Goal: Information Seeking & Learning: Learn about a topic

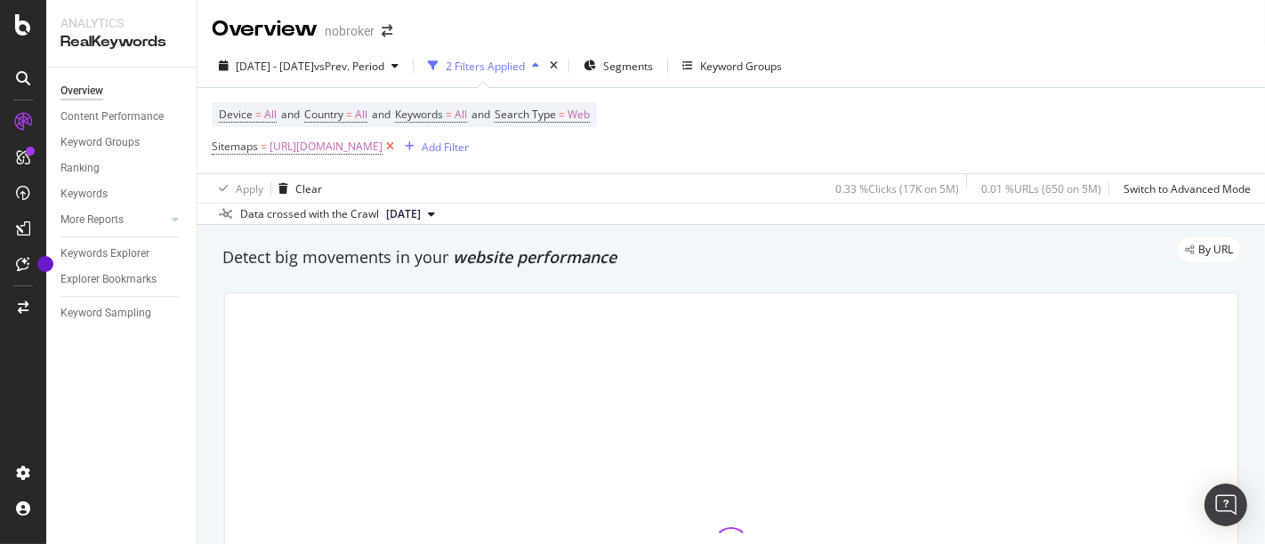
click at [398, 141] on icon at bounding box center [389, 147] width 15 height 18
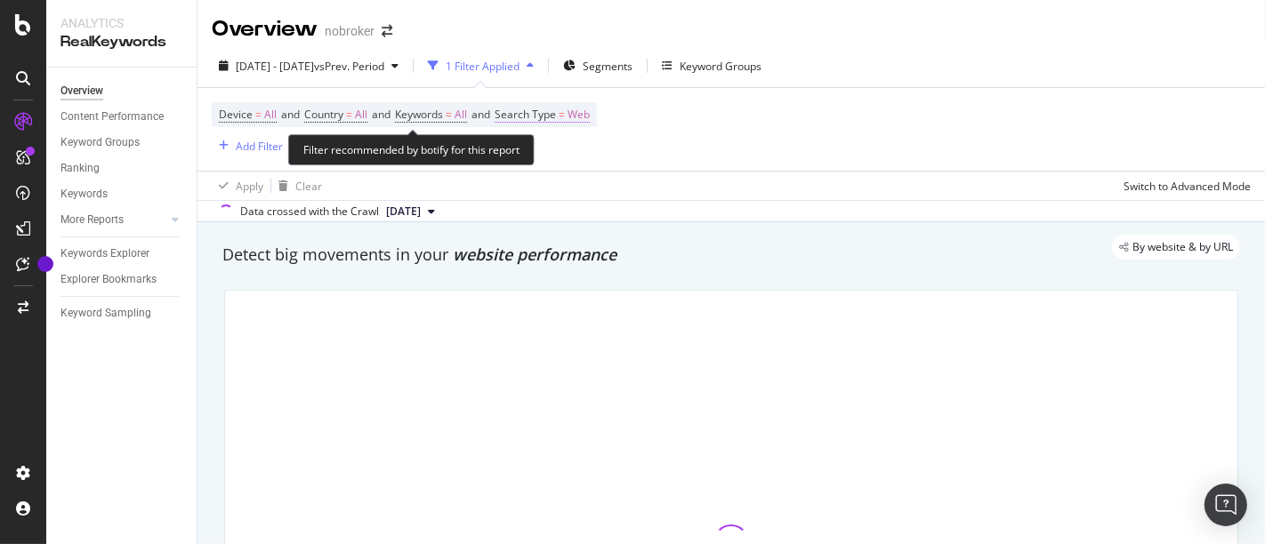
click at [590, 117] on span "Web" at bounding box center [578, 114] width 22 height 25
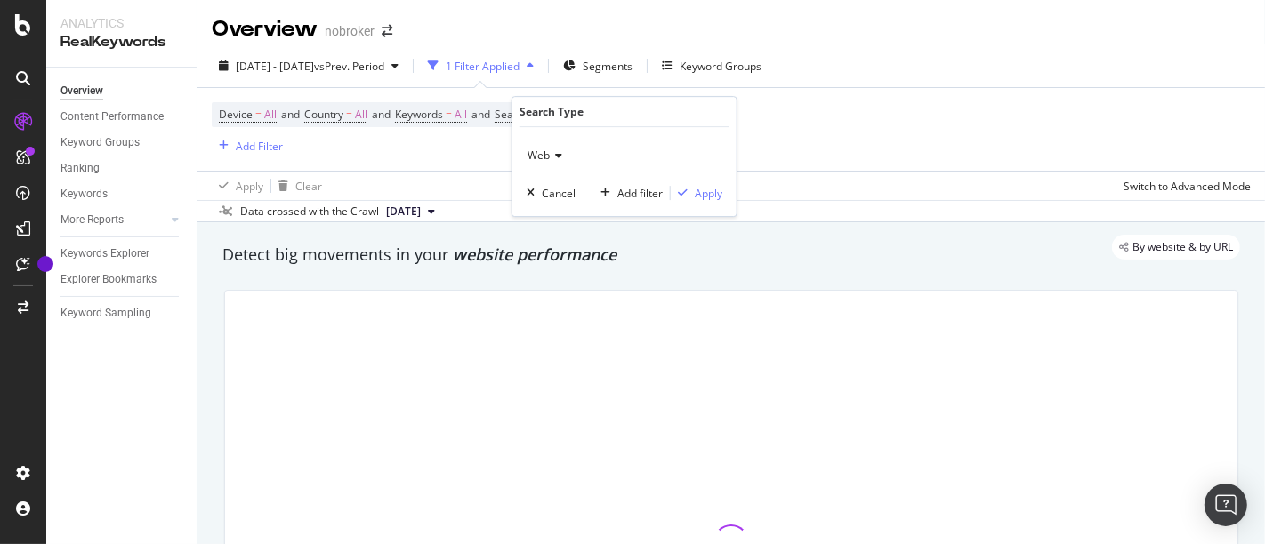
click at [544, 148] on span "Web" at bounding box center [538, 155] width 22 height 15
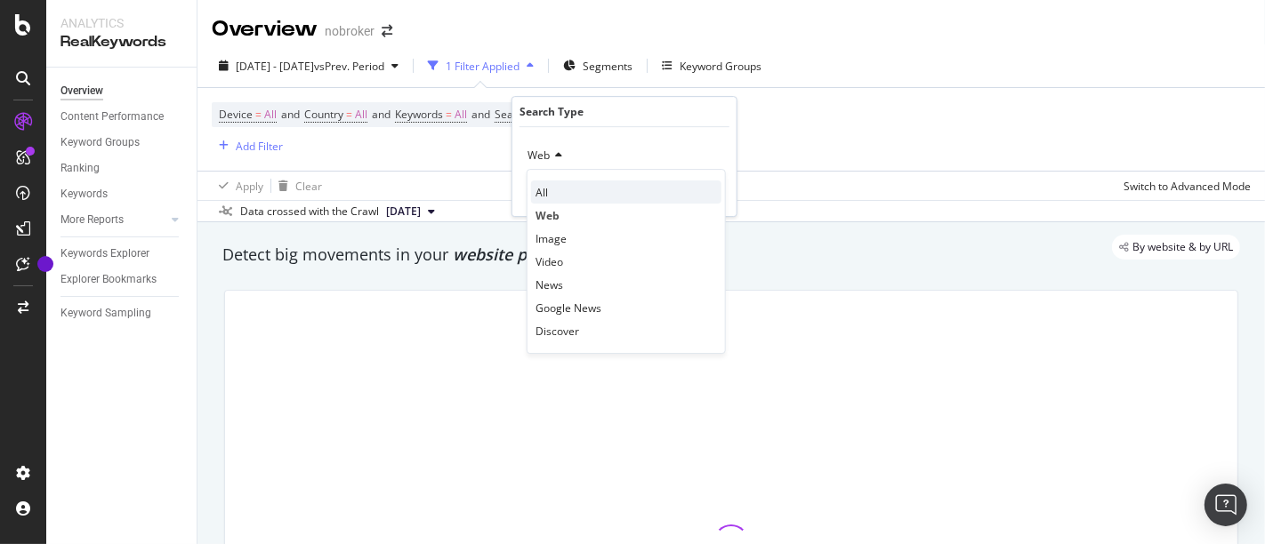
click at [683, 184] on div "All" at bounding box center [626, 192] width 190 height 23
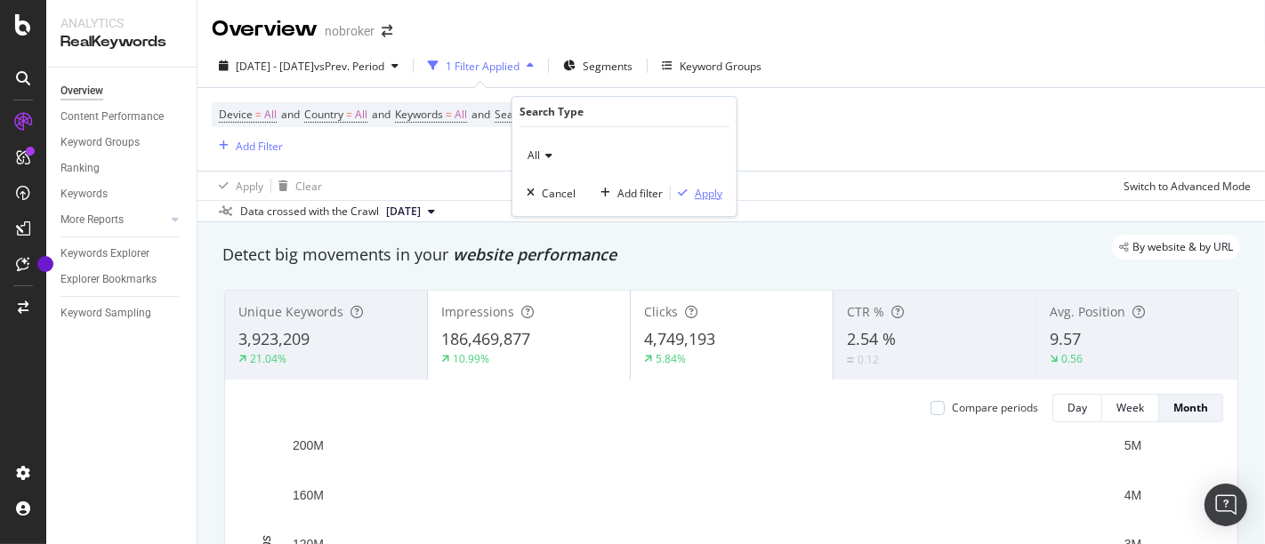
click at [698, 186] on div "Apply" at bounding box center [709, 193] width 28 height 15
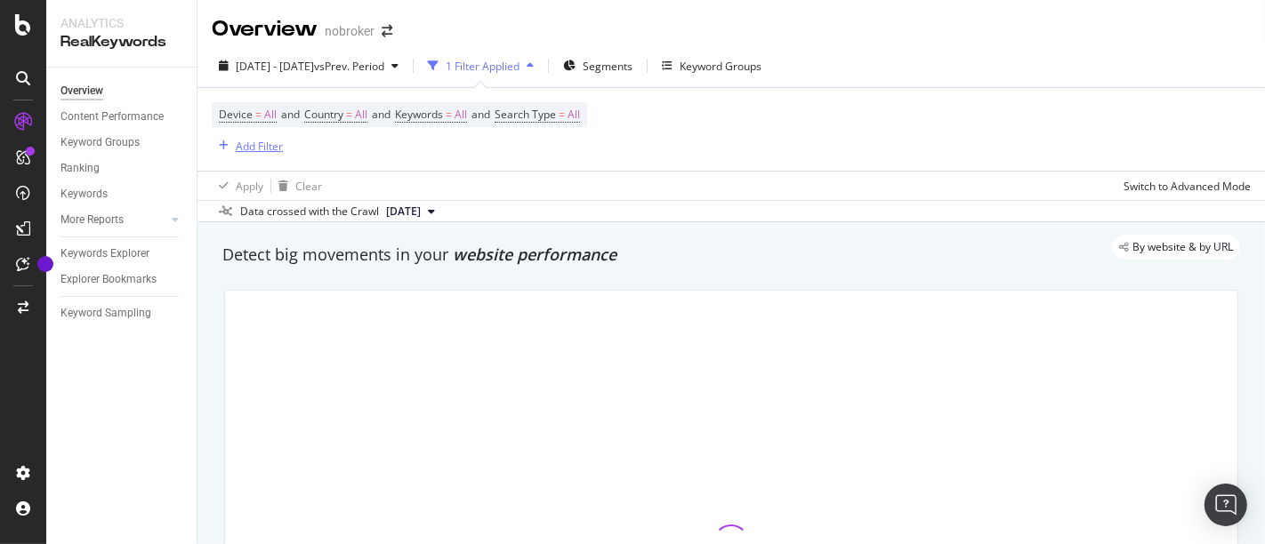
click at [244, 144] on div "Add Filter" at bounding box center [259, 146] width 47 height 15
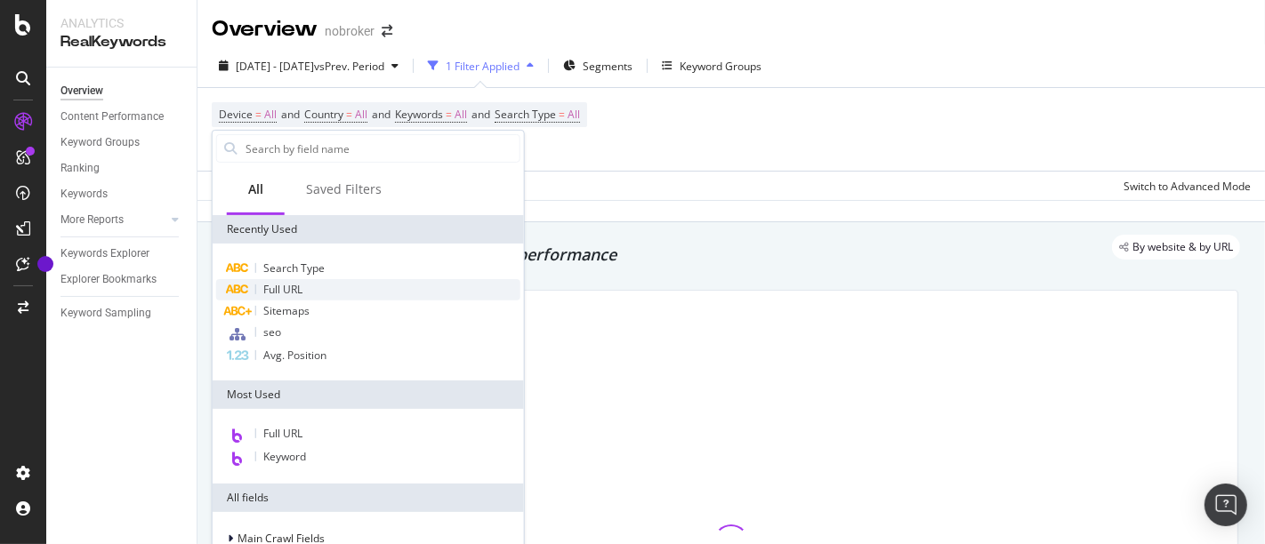
click at [309, 293] on div "Full URL" at bounding box center [368, 289] width 304 height 21
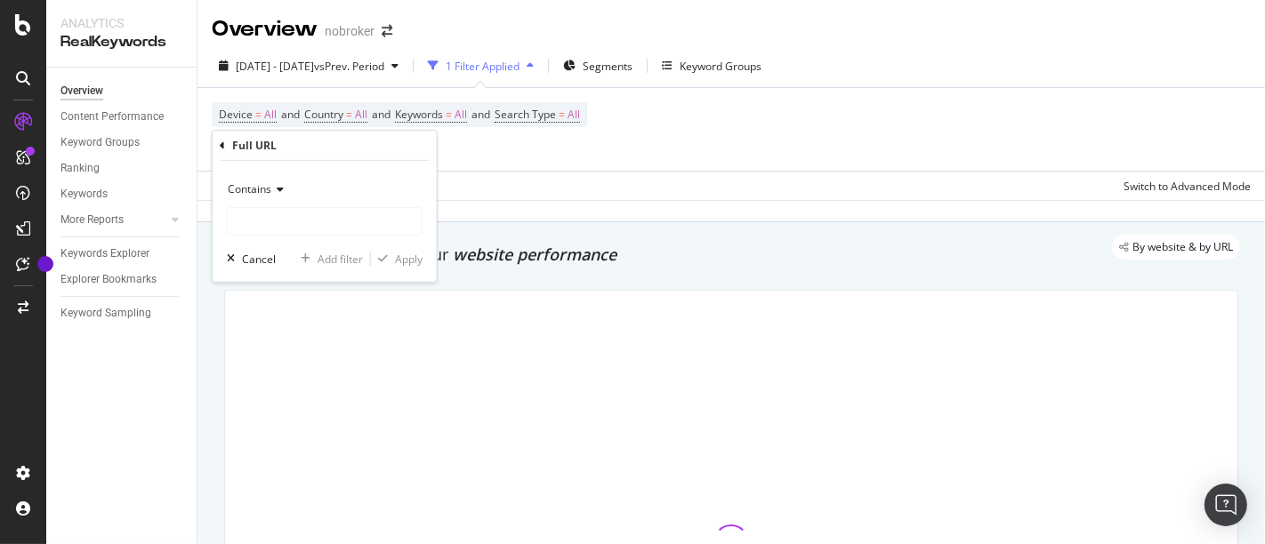
click at [300, 203] on div "Contains" at bounding box center [325, 189] width 196 height 28
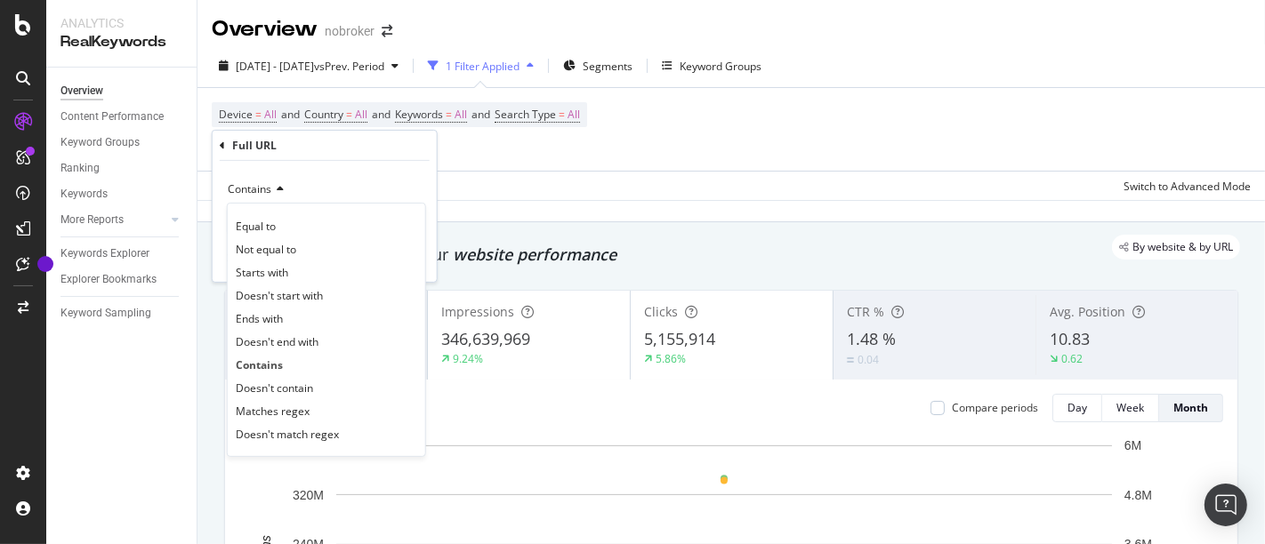
click at [292, 212] on div "Equal to Not equal to Starts with Doesn't start with Ends with Doesn't end with…" at bounding box center [326, 330] width 199 height 254
click at [335, 178] on div "Contains" at bounding box center [325, 189] width 196 height 28
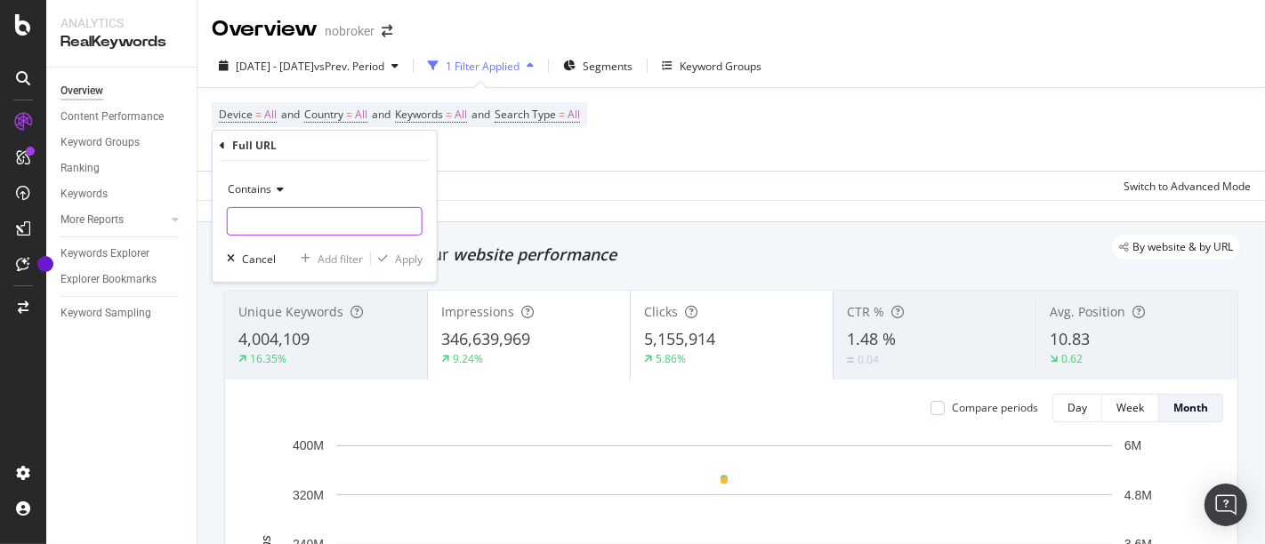
click at [289, 214] on input "text" at bounding box center [325, 221] width 194 height 28
type input "/"
type input "/interiors/"
click at [404, 266] on button "Apply" at bounding box center [397, 259] width 52 height 18
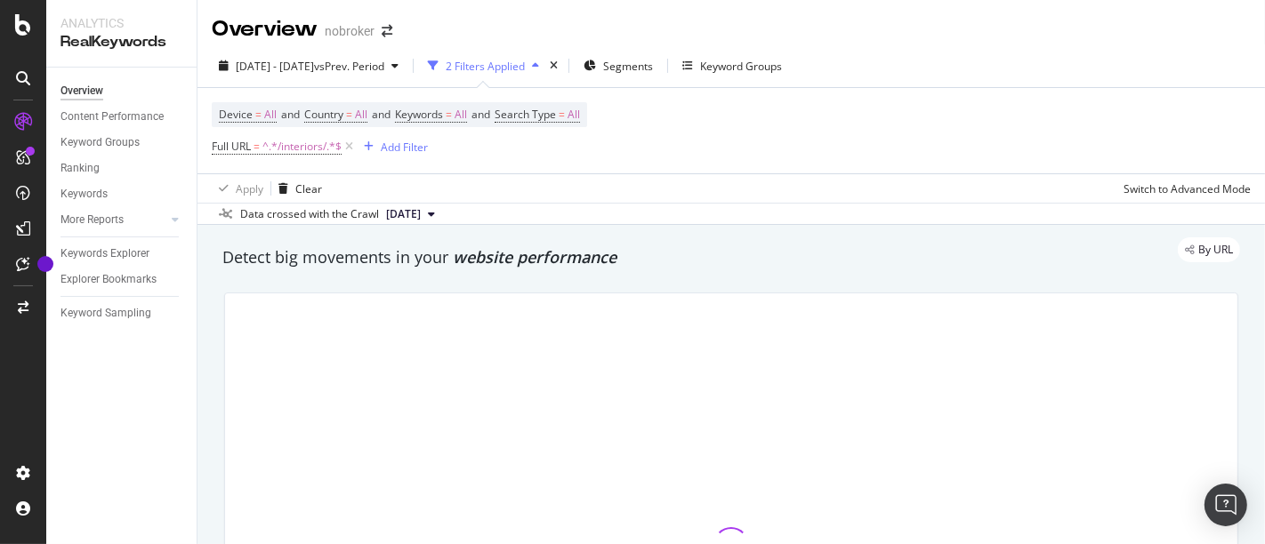
click at [404, 266] on div "Detect big movements in your website performance" at bounding box center [730, 257] width 1017 height 23
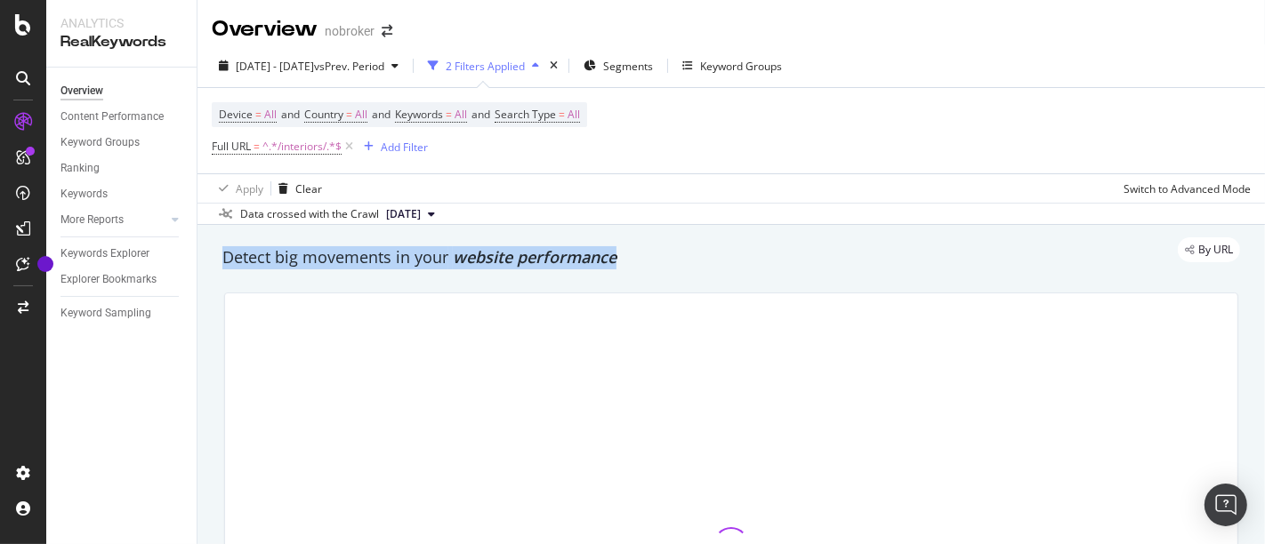
click at [404, 266] on div "Detect big movements in your website performance" at bounding box center [730, 257] width 1017 height 23
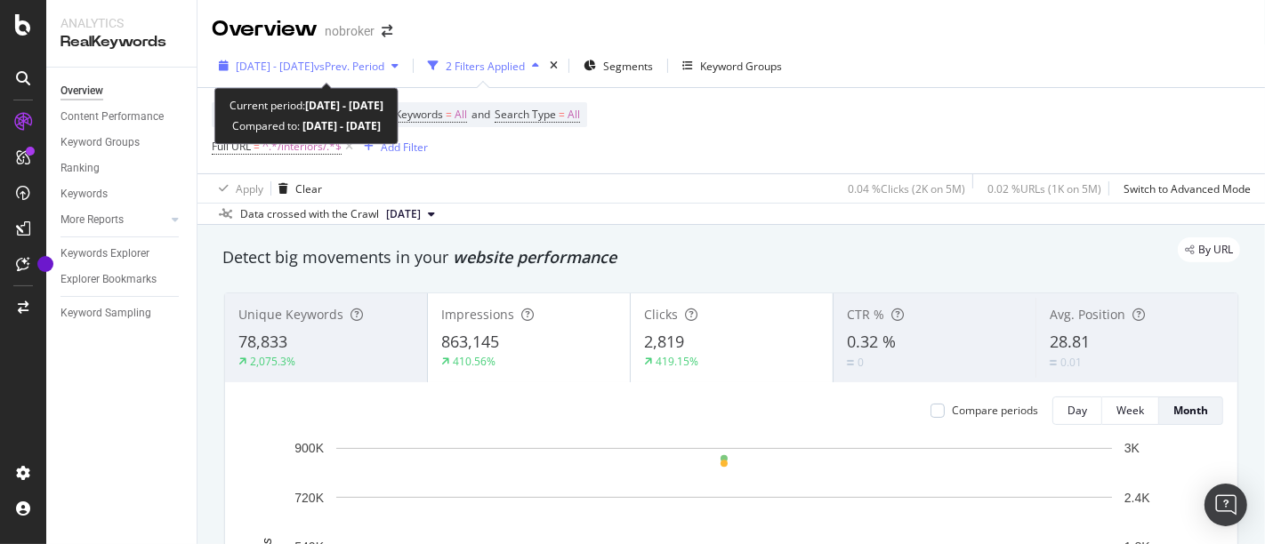
click at [331, 57] on div "[DATE] - [DATE] vs Prev. Period" at bounding box center [309, 65] width 194 height 27
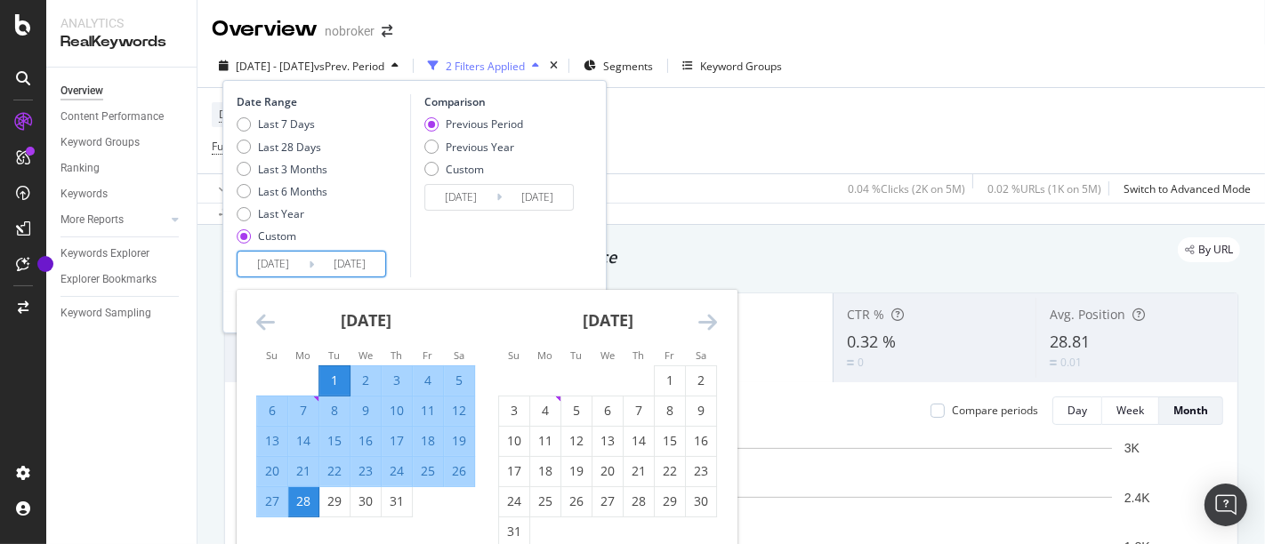
click at [256, 253] on input "[DATE]" at bounding box center [272, 264] width 71 height 25
click at [706, 334] on div "Move forward to switch to the next month." at bounding box center [707, 322] width 19 height 22
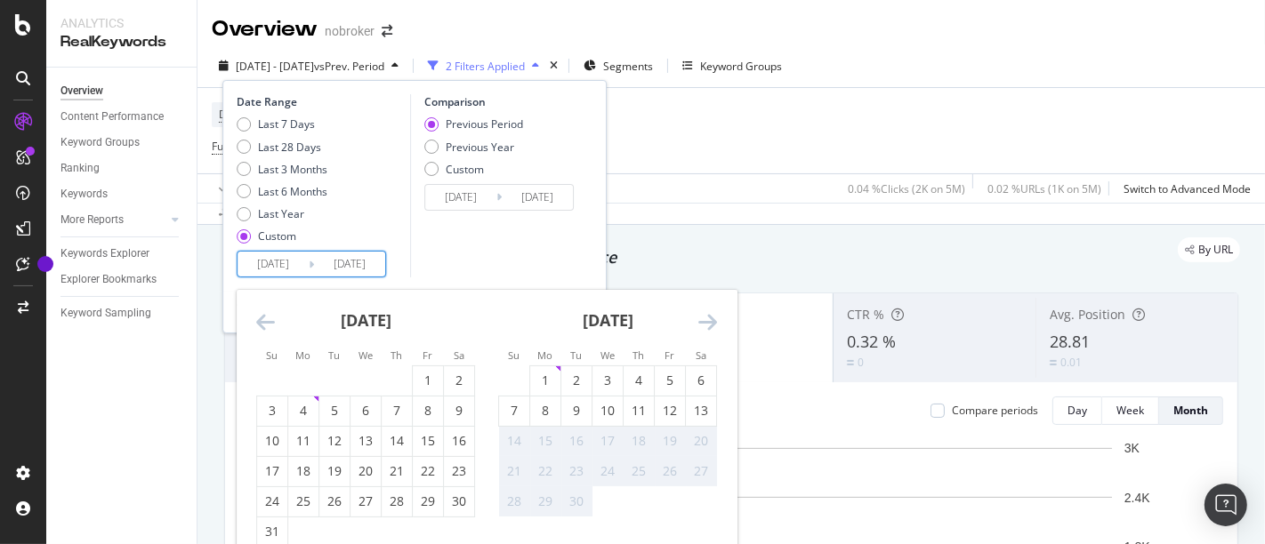
click at [706, 334] on div "Move forward to switch to the next month." at bounding box center [707, 322] width 19 height 22
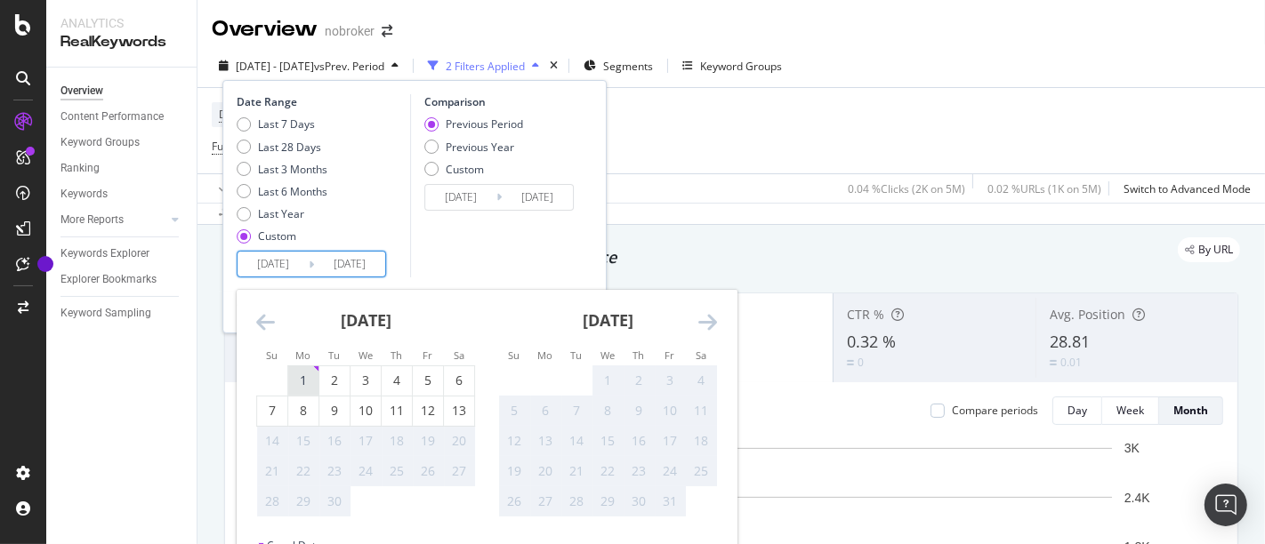
click at [293, 372] on div "1" at bounding box center [303, 381] width 30 height 18
type input "[DATE]"
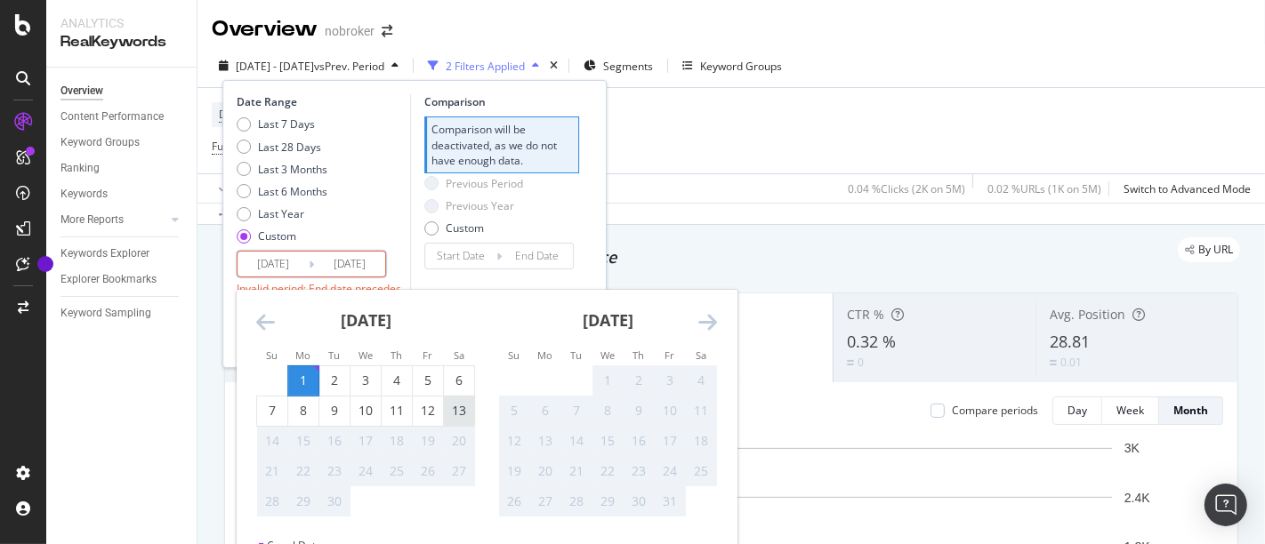
click at [462, 416] on div "13" at bounding box center [459, 411] width 30 height 18
type input "[DATE]"
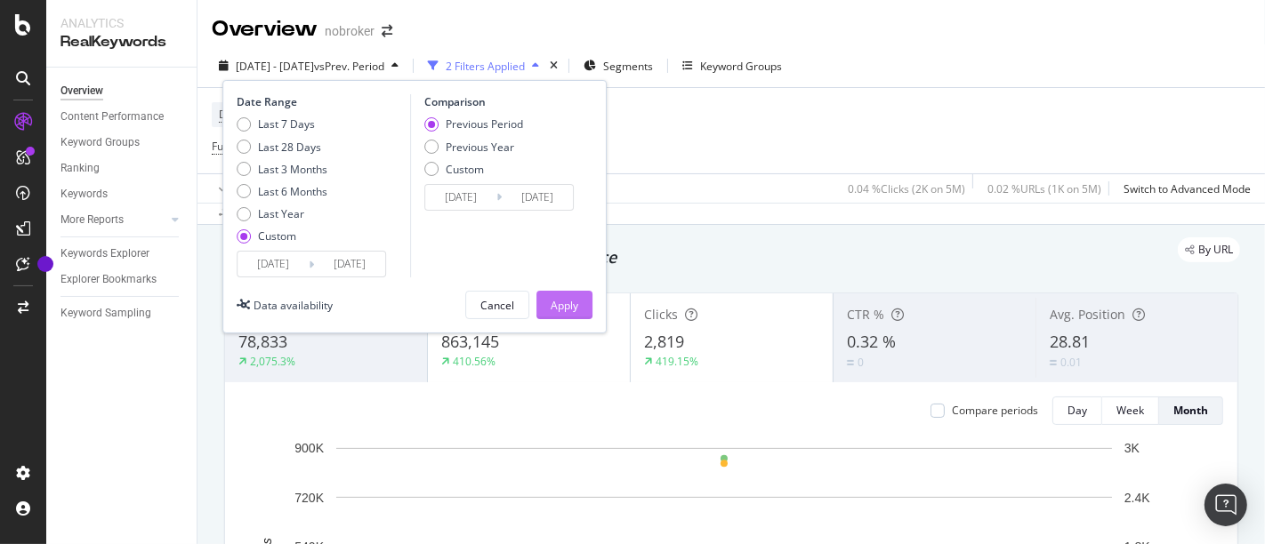
click at [567, 295] on div "Apply" at bounding box center [564, 305] width 28 height 27
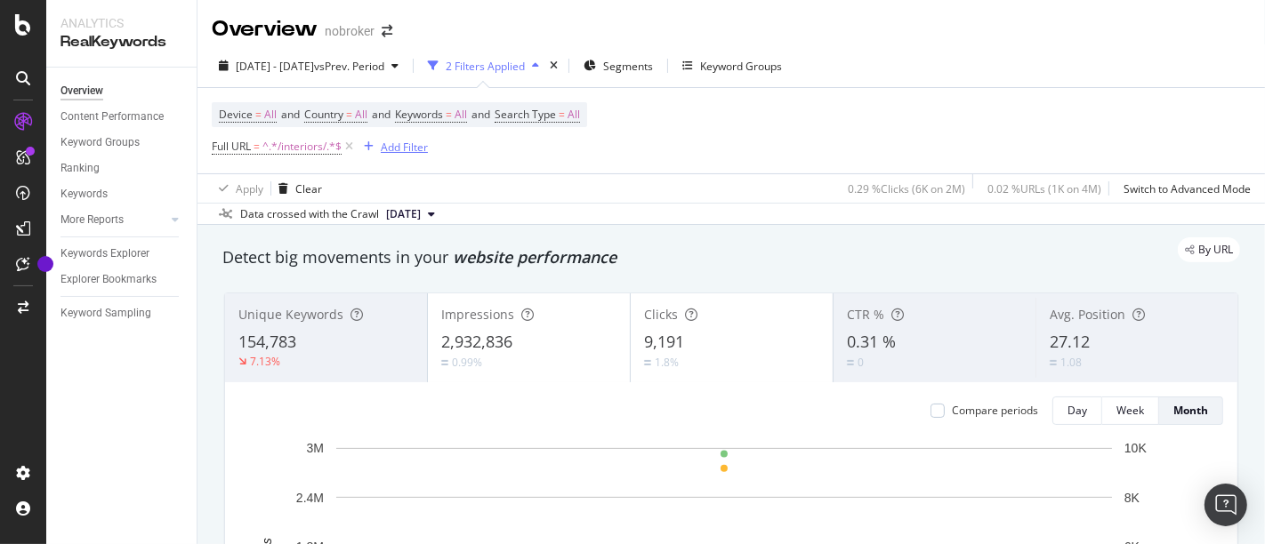
click at [413, 149] on div "Add Filter" at bounding box center [404, 147] width 47 height 15
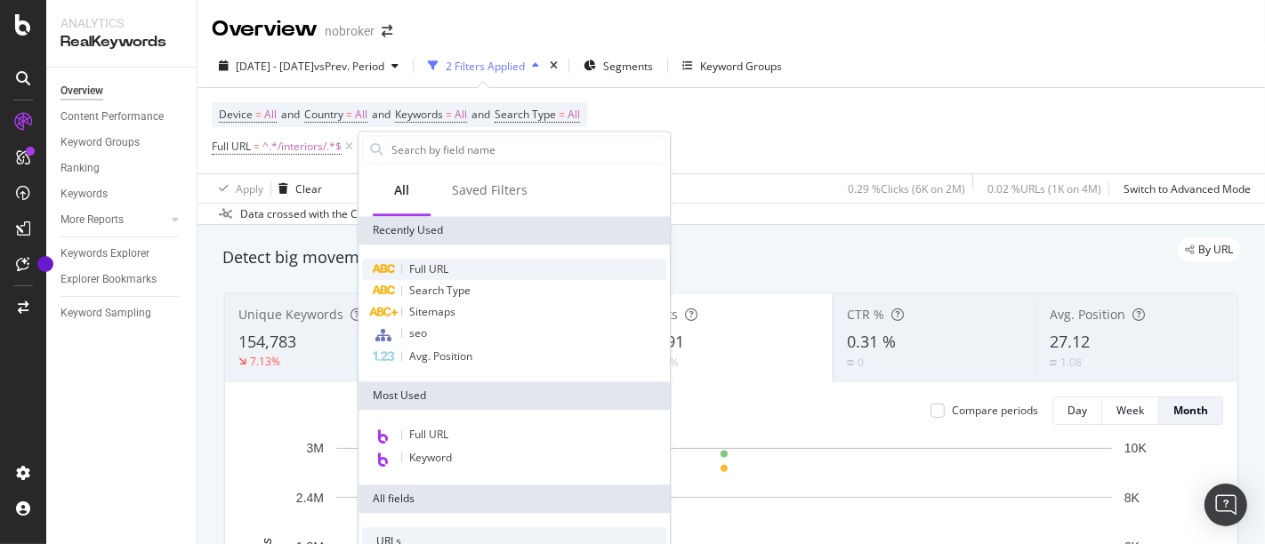
click at [418, 261] on span "Full URL" at bounding box center [428, 268] width 39 height 15
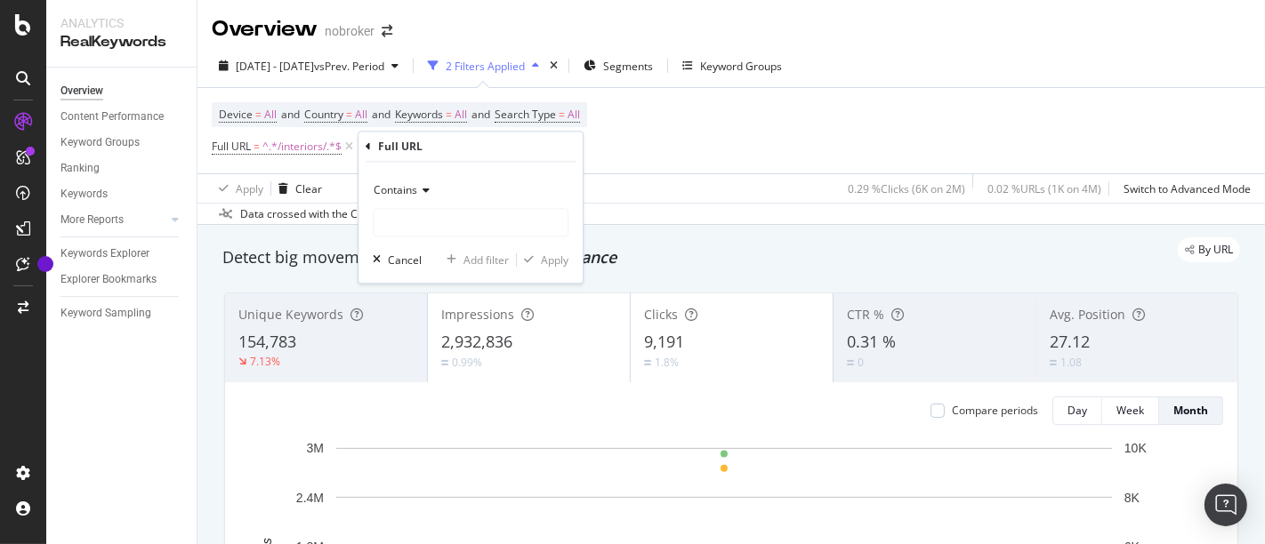
click at [404, 194] on span "Contains" at bounding box center [396, 190] width 44 height 15
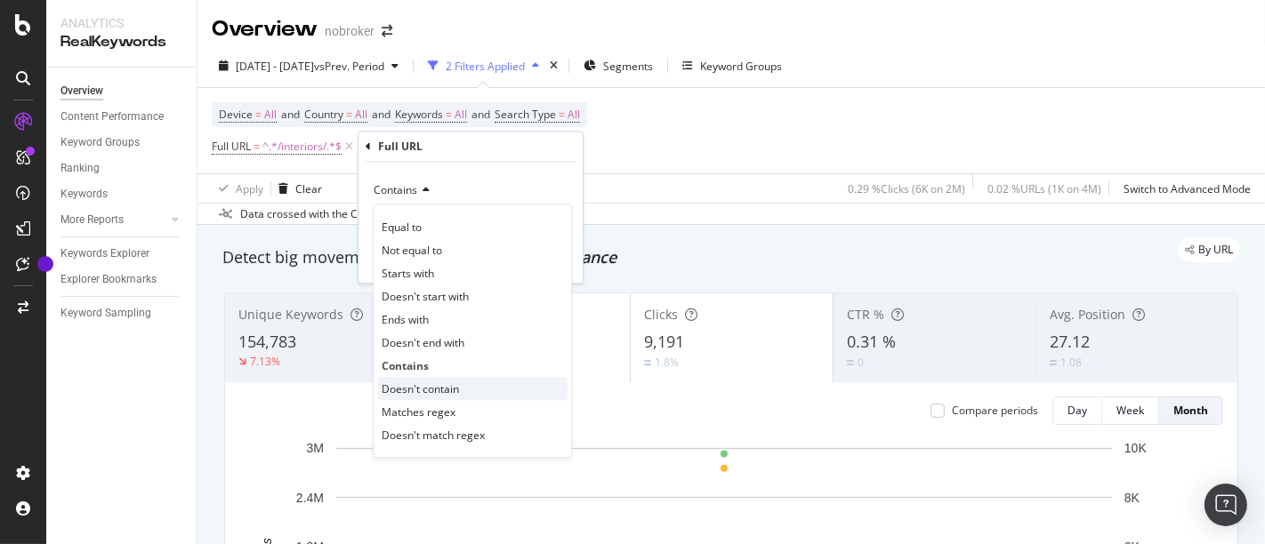
click at [436, 382] on span "Doesn't contain" at bounding box center [420, 389] width 77 height 15
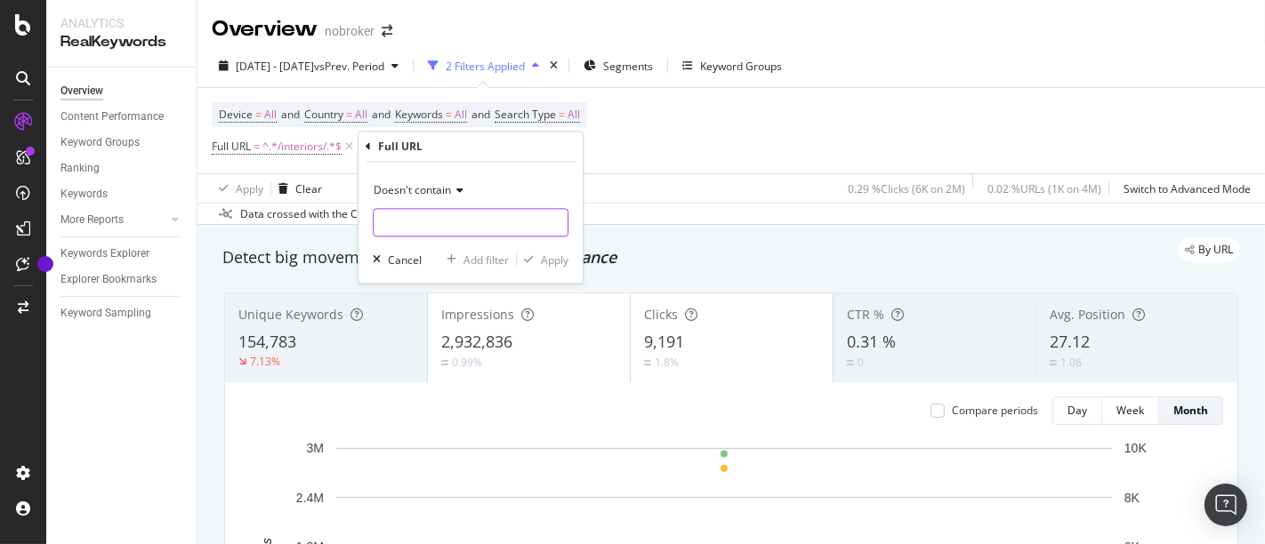
click at [445, 228] on input "text" at bounding box center [471, 223] width 194 height 28
type input "/design-guides/"
click at [556, 260] on div "Apply" at bounding box center [555, 260] width 28 height 15
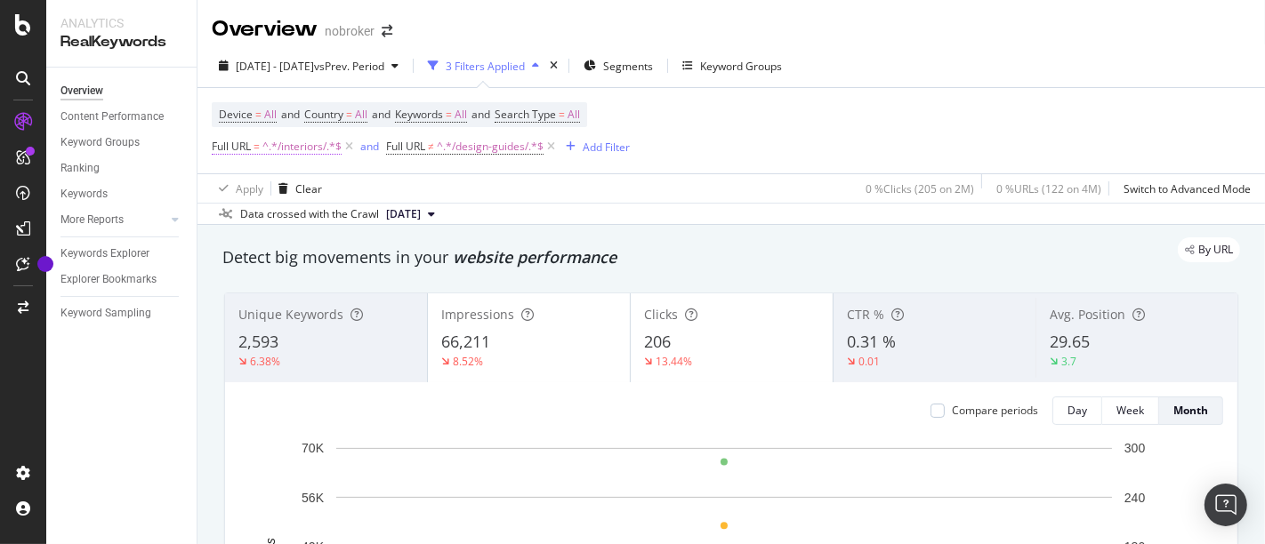
click at [282, 143] on span "^.*/interiors/.*$" at bounding box center [301, 146] width 79 height 25
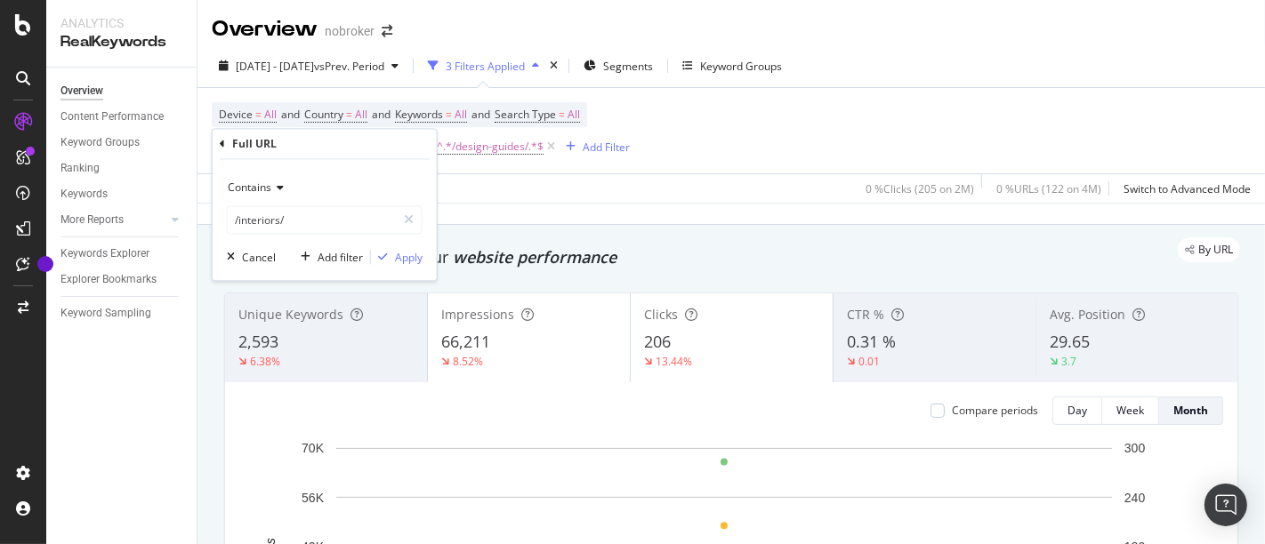
click at [260, 197] on div "Contains" at bounding box center [325, 188] width 196 height 28
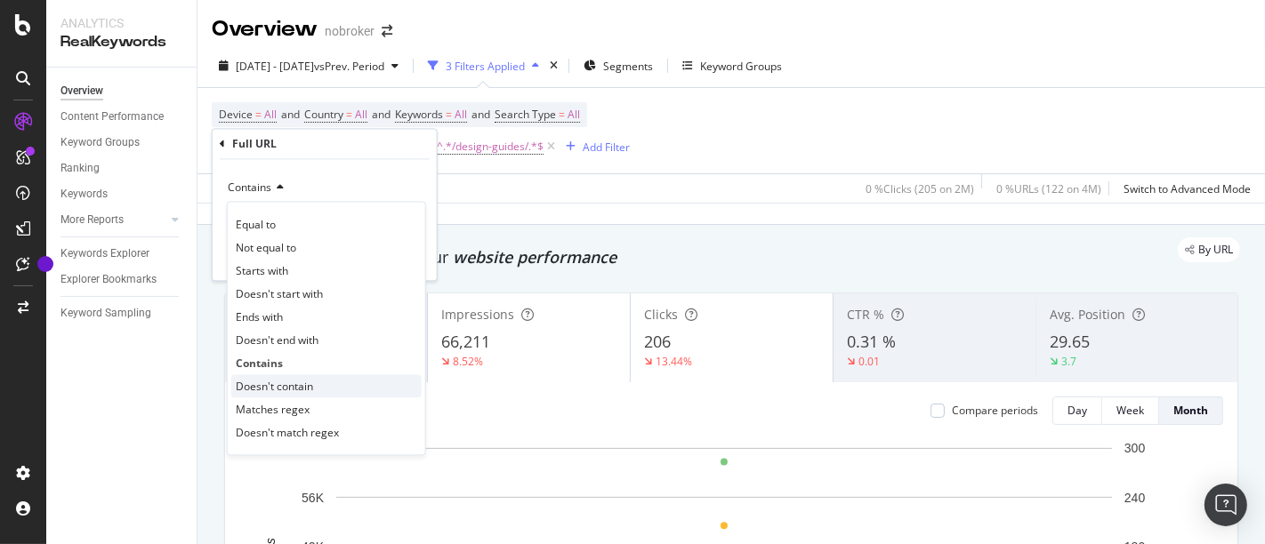
click at [290, 379] on span "Doesn't contain" at bounding box center [274, 386] width 77 height 15
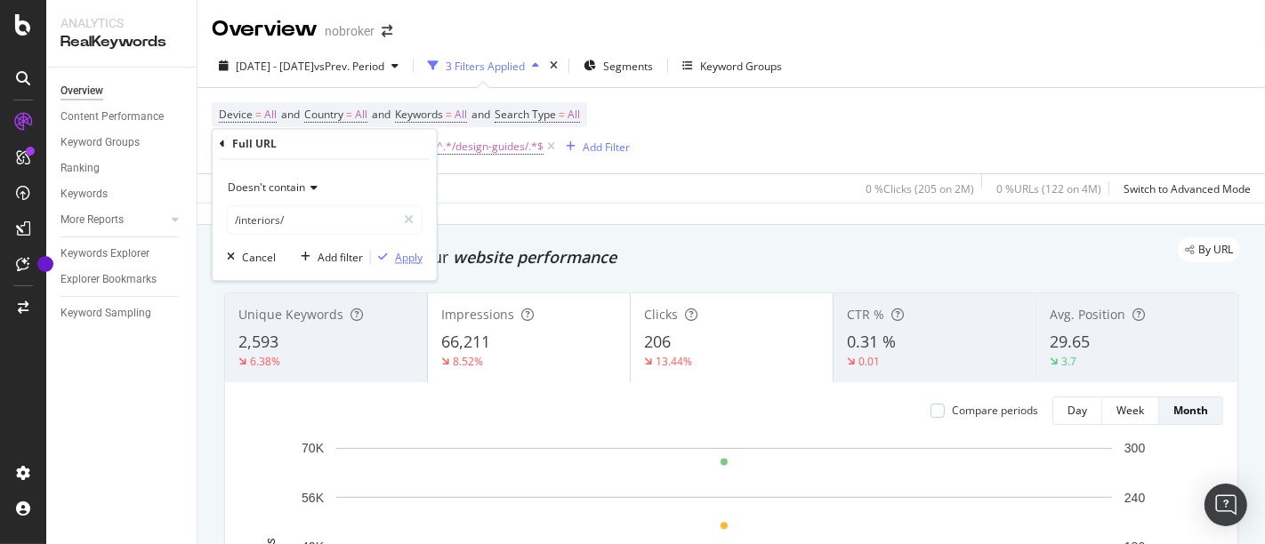
click at [409, 259] on div "Apply" at bounding box center [409, 257] width 28 height 15
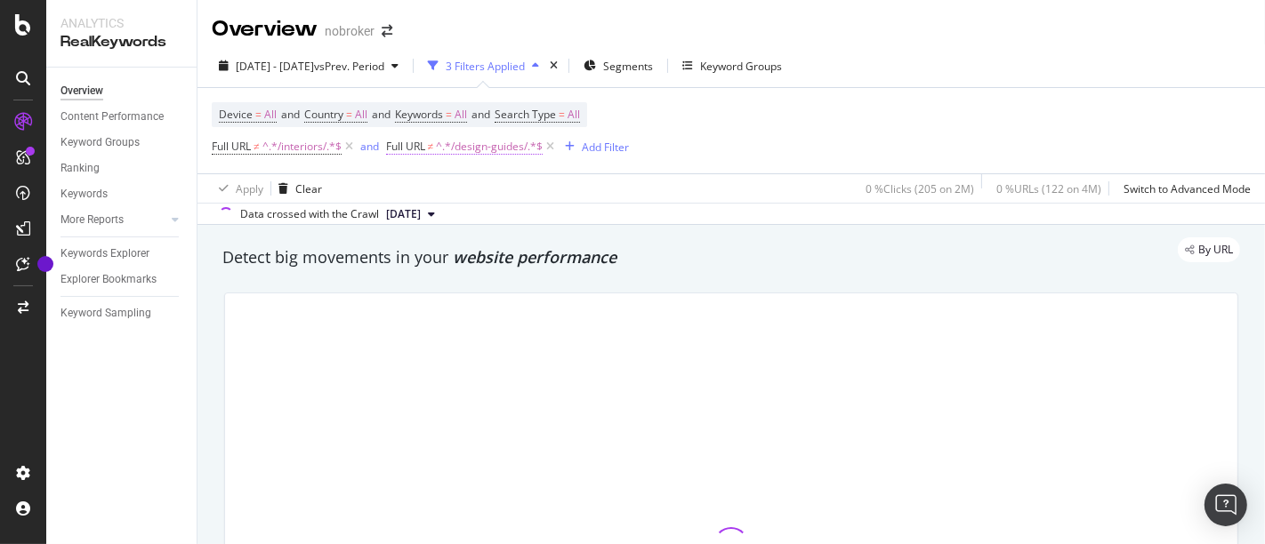
click at [498, 148] on span "^.*/design-guides/.*$" at bounding box center [489, 146] width 107 height 25
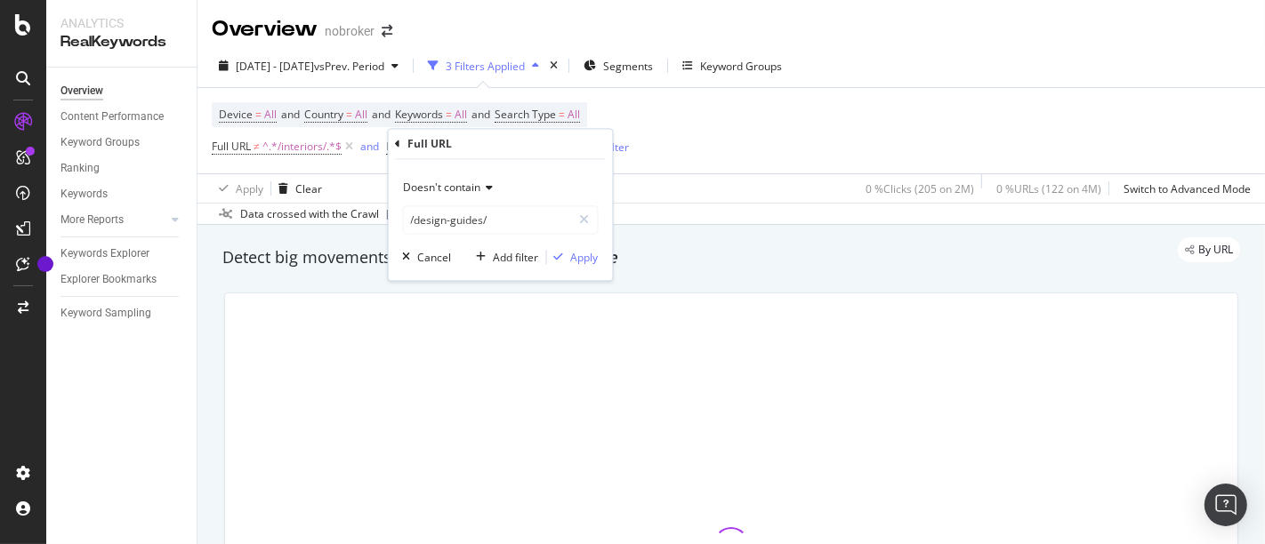
click at [475, 191] on span "Doesn't contain" at bounding box center [442, 188] width 77 height 15
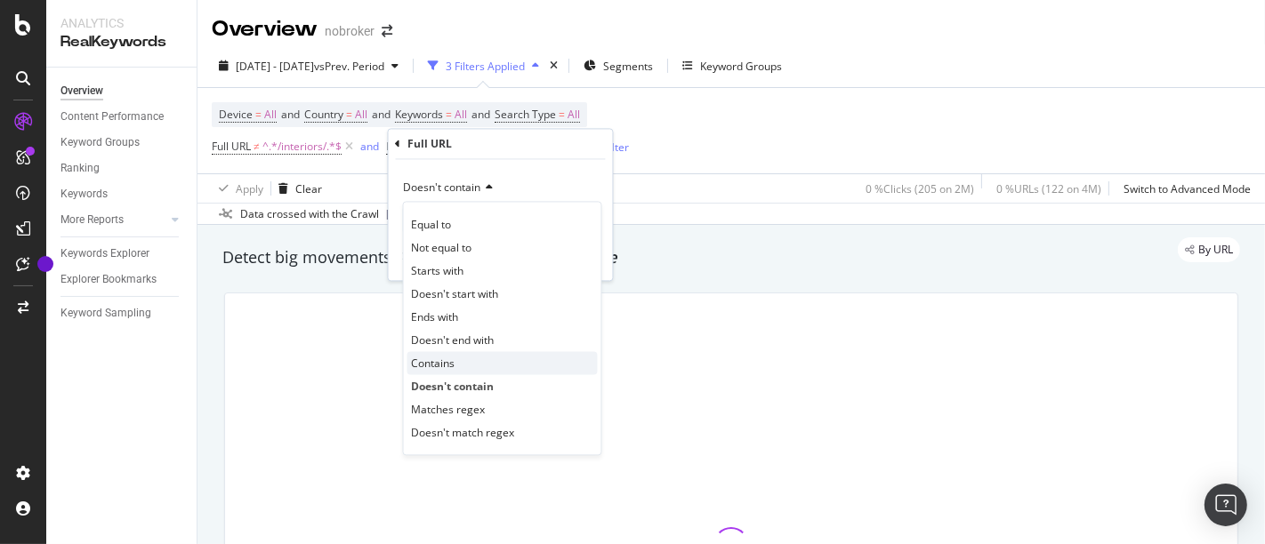
click at [429, 360] on span "Contains" at bounding box center [434, 363] width 44 height 15
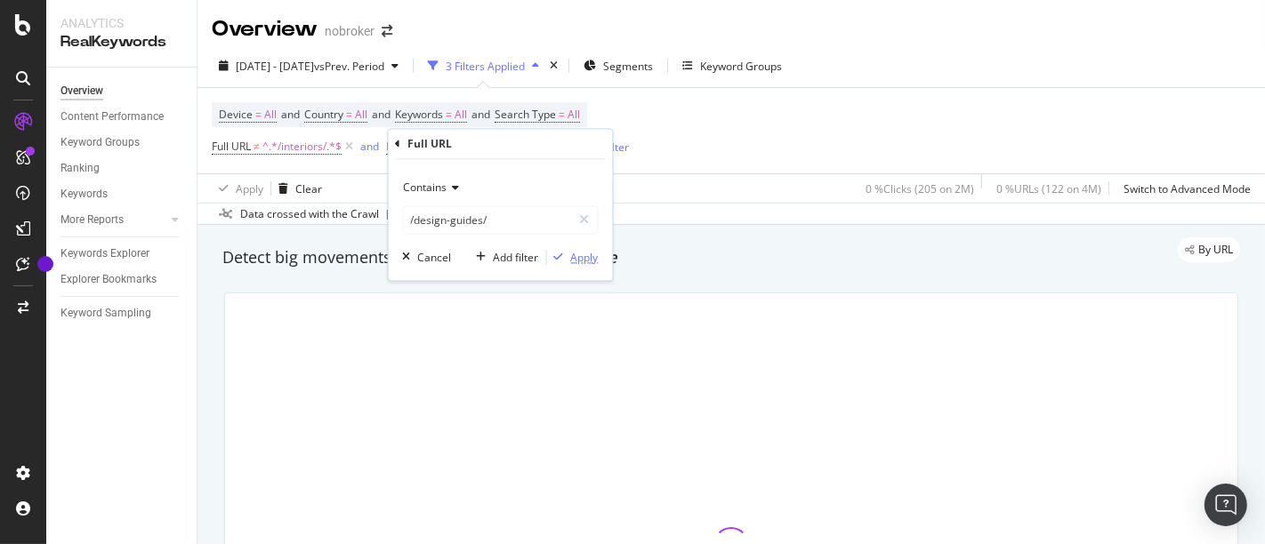
click at [574, 253] on div "Apply" at bounding box center [585, 257] width 28 height 15
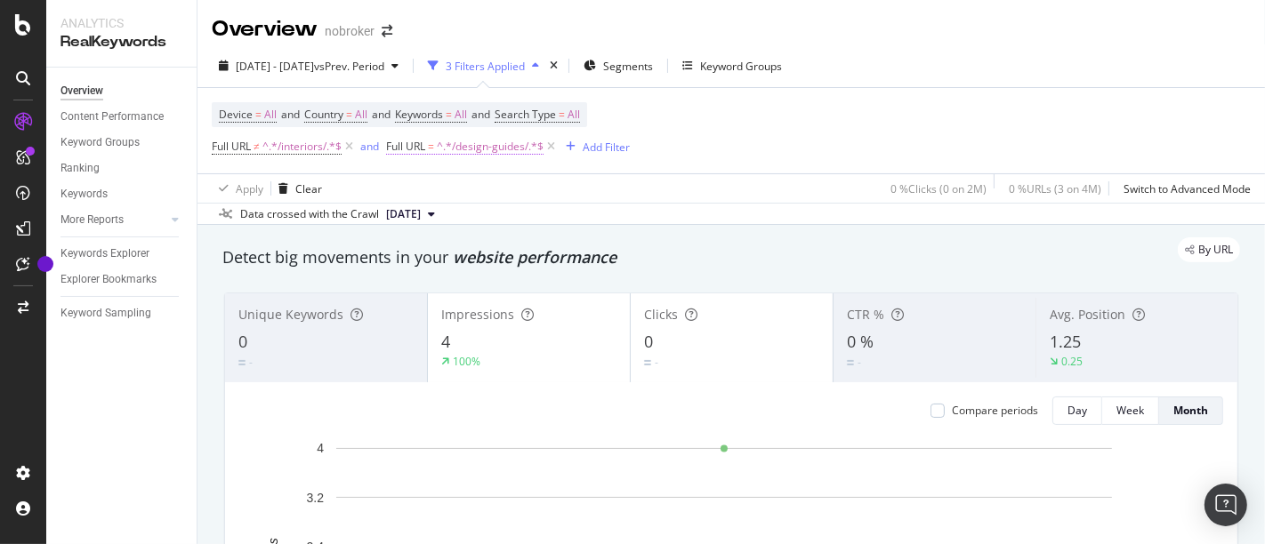
click at [501, 149] on span "^.*/design-guides/.*$" at bounding box center [490, 146] width 107 height 25
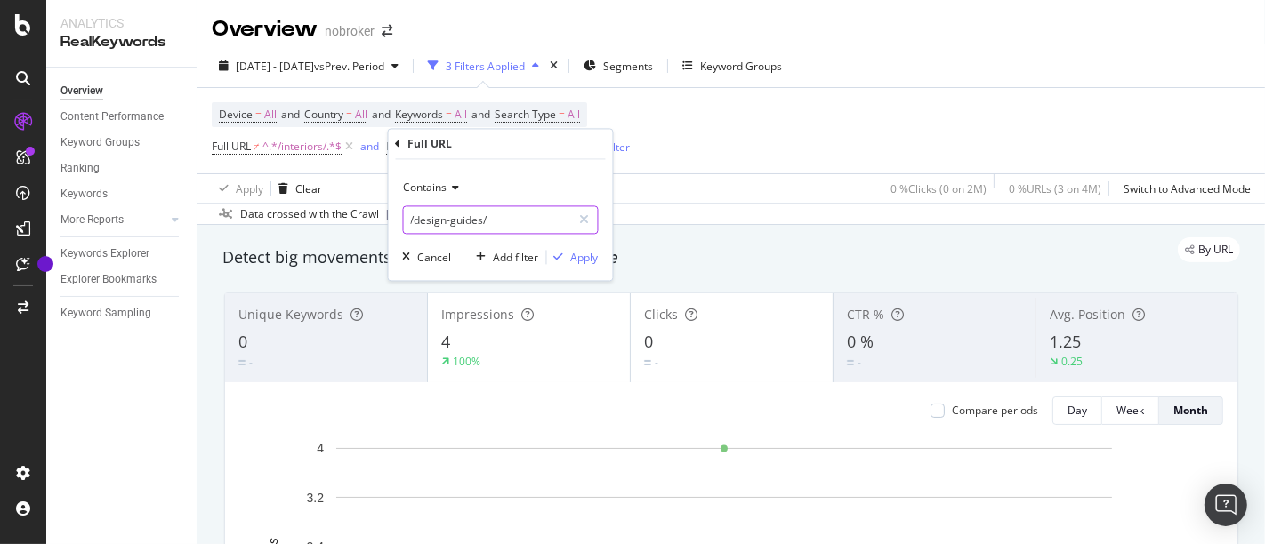
click at [524, 227] on input "/design-guides/" at bounding box center [488, 220] width 168 height 28
click at [587, 254] on div "Apply" at bounding box center [585, 257] width 28 height 15
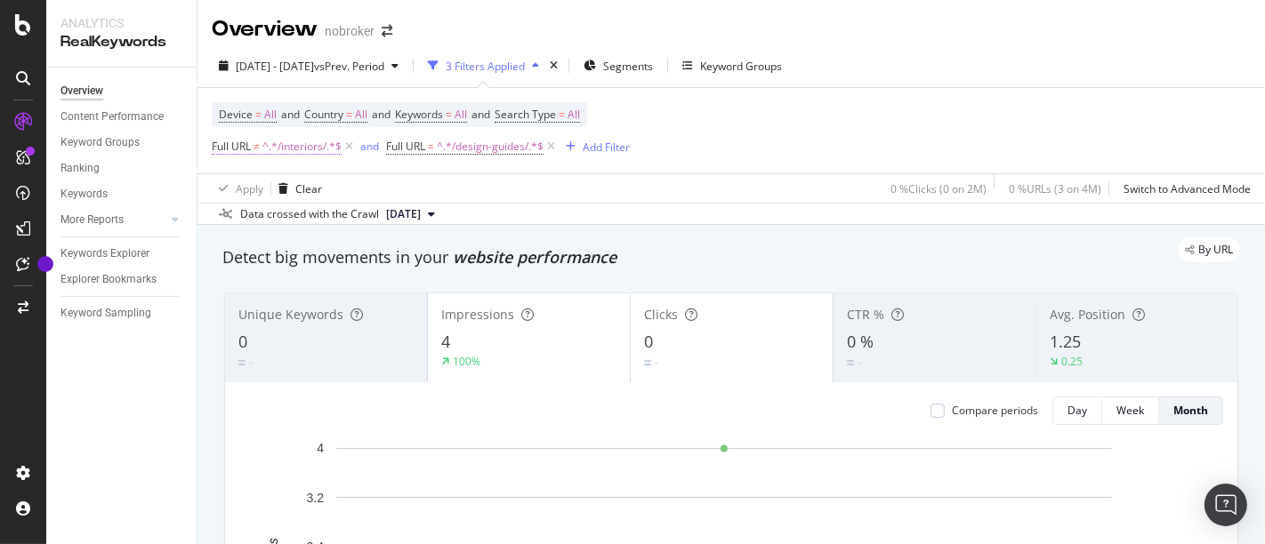
click at [317, 150] on span "^.*/interiors/.*$" at bounding box center [301, 146] width 79 height 25
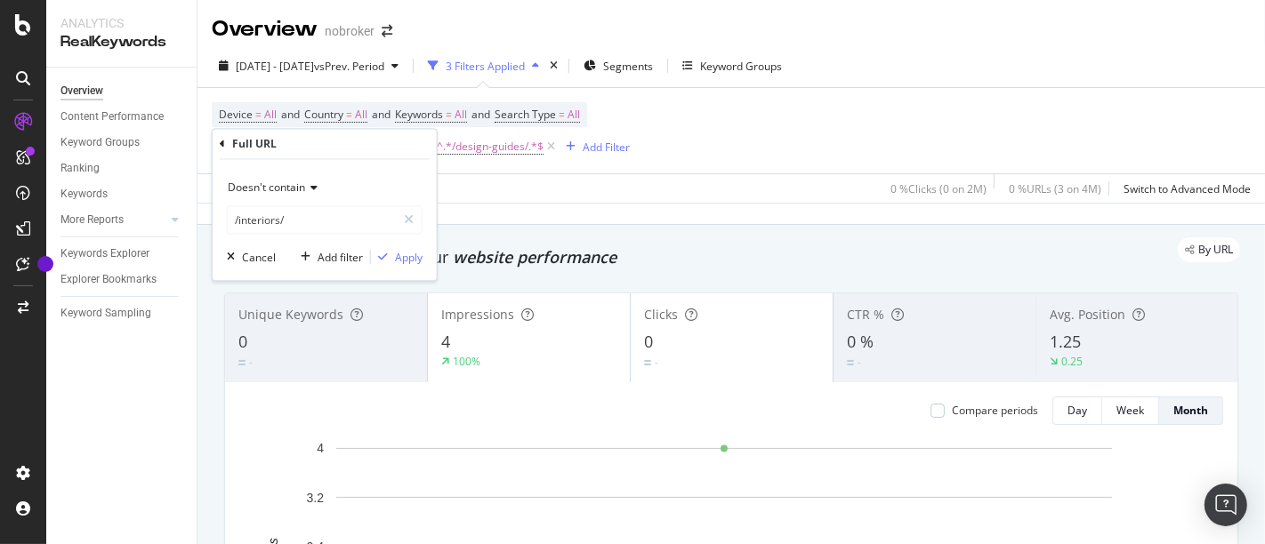
click at [307, 189] on icon at bounding box center [311, 188] width 12 height 11
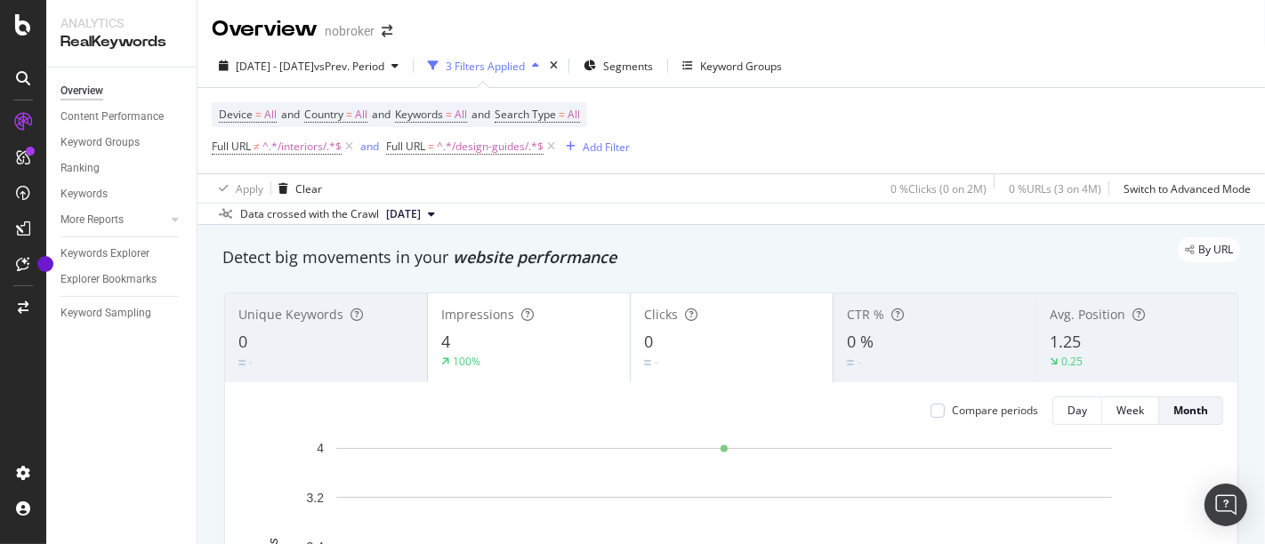
click at [723, 122] on div "Device = All and Country = All and Keywords = All and Search Type = All Full UR…" at bounding box center [731, 130] width 1039 height 85
click at [353, 150] on icon at bounding box center [349, 147] width 15 height 18
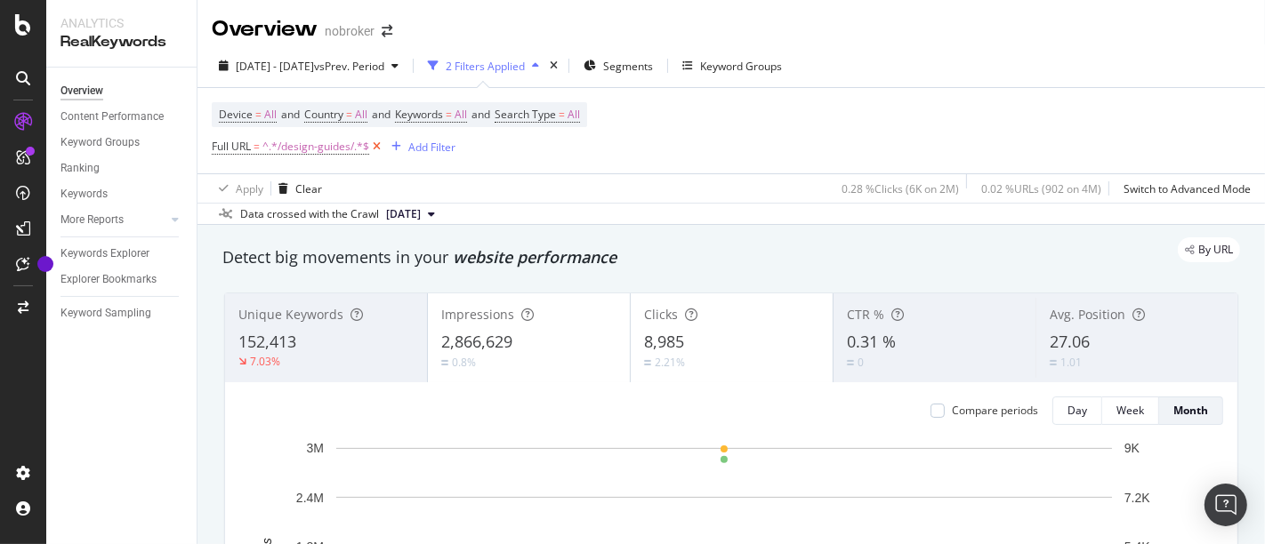
click at [377, 141] on icon at bounding box center [376, 147] width 15 height 18
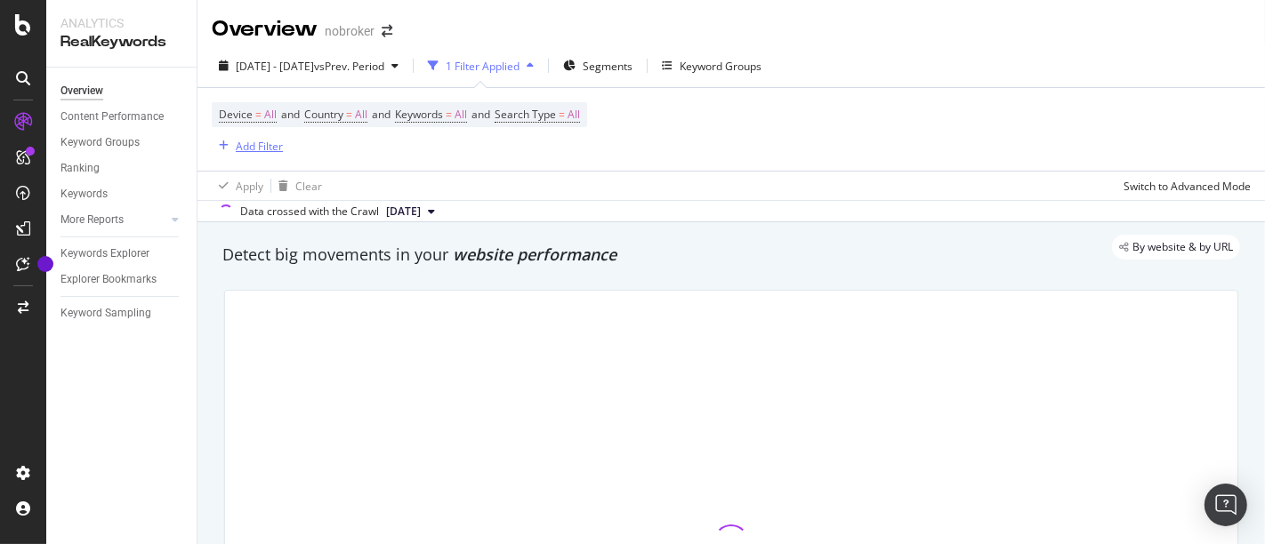
click at [264, 149] on div "Add Filter" at bounding box center [259, 146] width 47 height 15
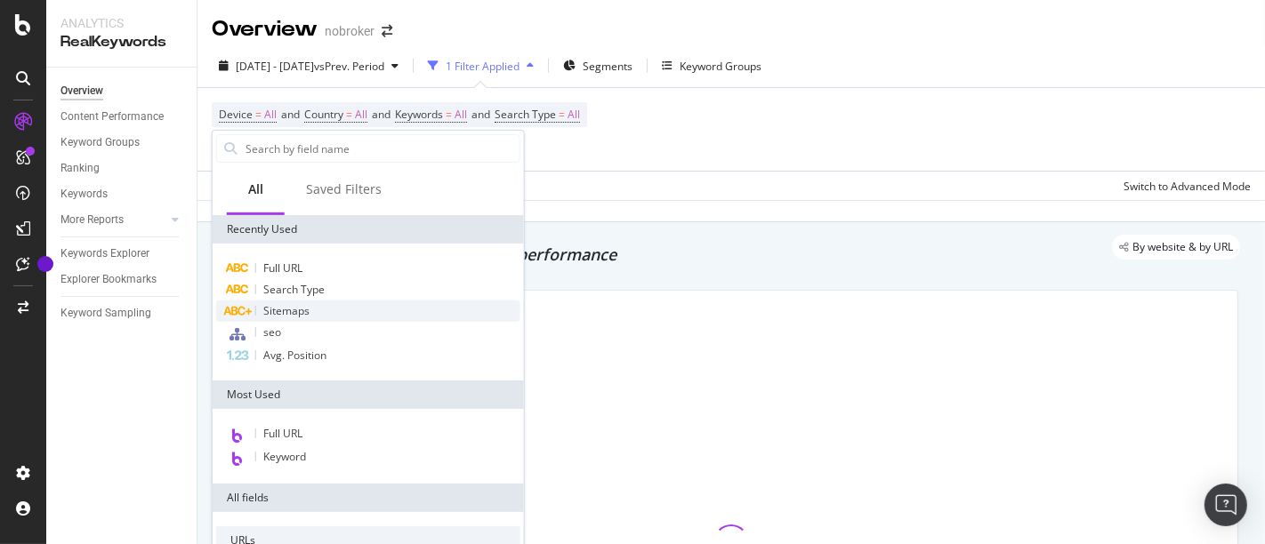
click at [315, 312] on div "Sitemaps" at bounding box center [368, 311] width 304 height 21
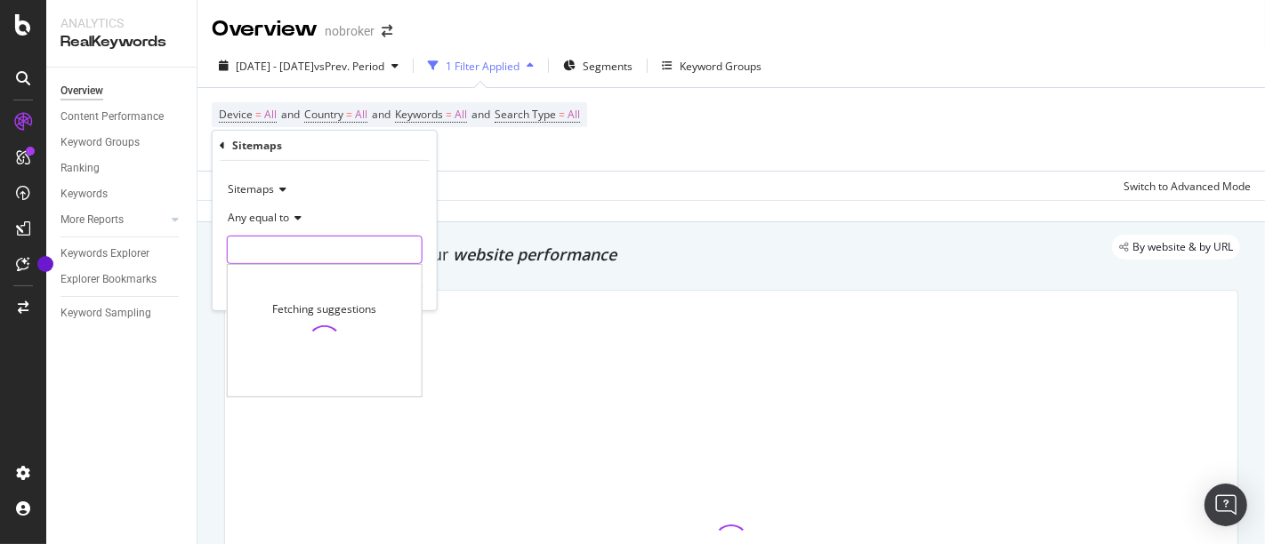
click at [298, 242] on input "text" at bounding box center [325, 250] width 194 height 28
paste input "[URL][DOMAIN_NAME]"
type input "[URL][DOMAIN_NAME]"
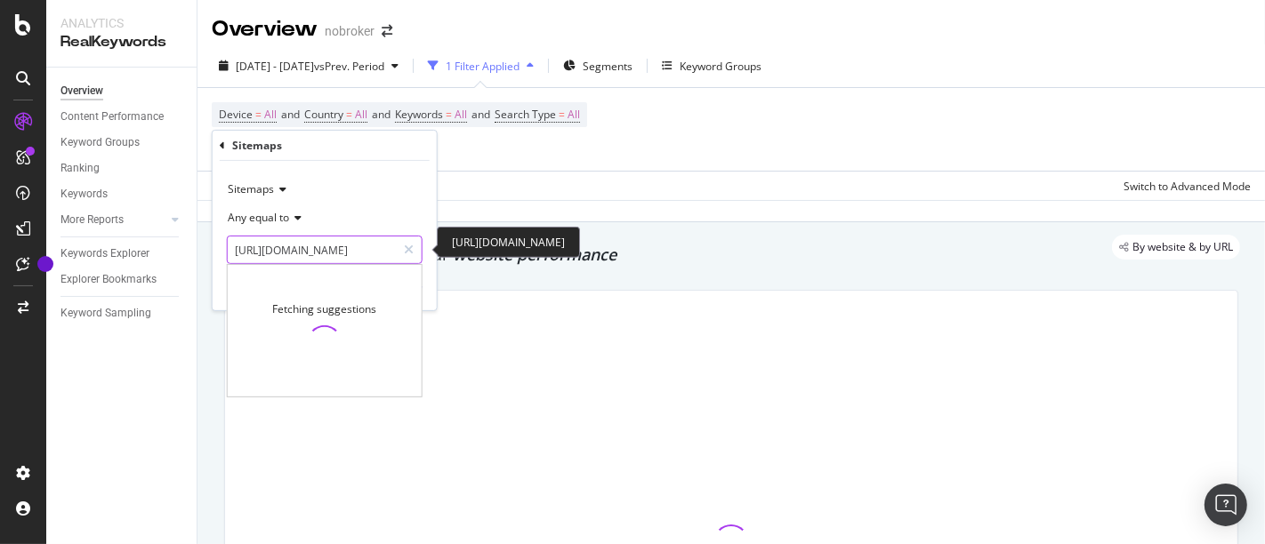
click at [325, 253] on input "[URL][DOMAIN_NAME]" at bounding box center [312, 250] width 168 height 28
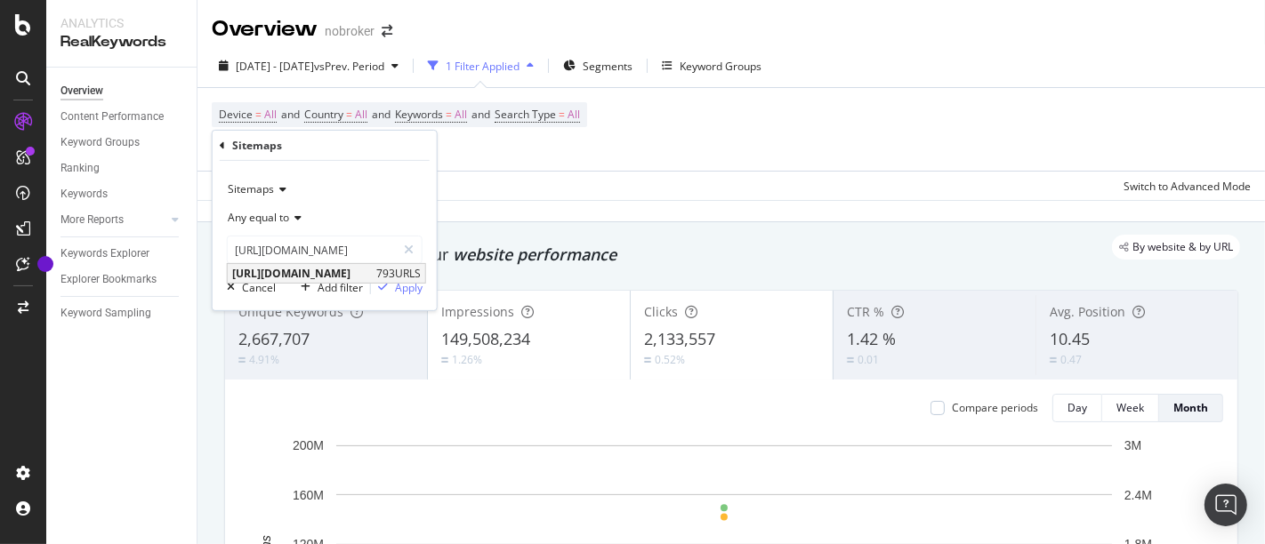
scroll to position [0, 0]
click at [346, 274] on span "[URL][DOMAIN_NAME]" at bounding box center [302, 273] width 140 height 15
type input "[URL][DOMAIN_NAME]"
click at [415, 289] on div "Apply" at bounding box center [409, 286] width 28 height 15
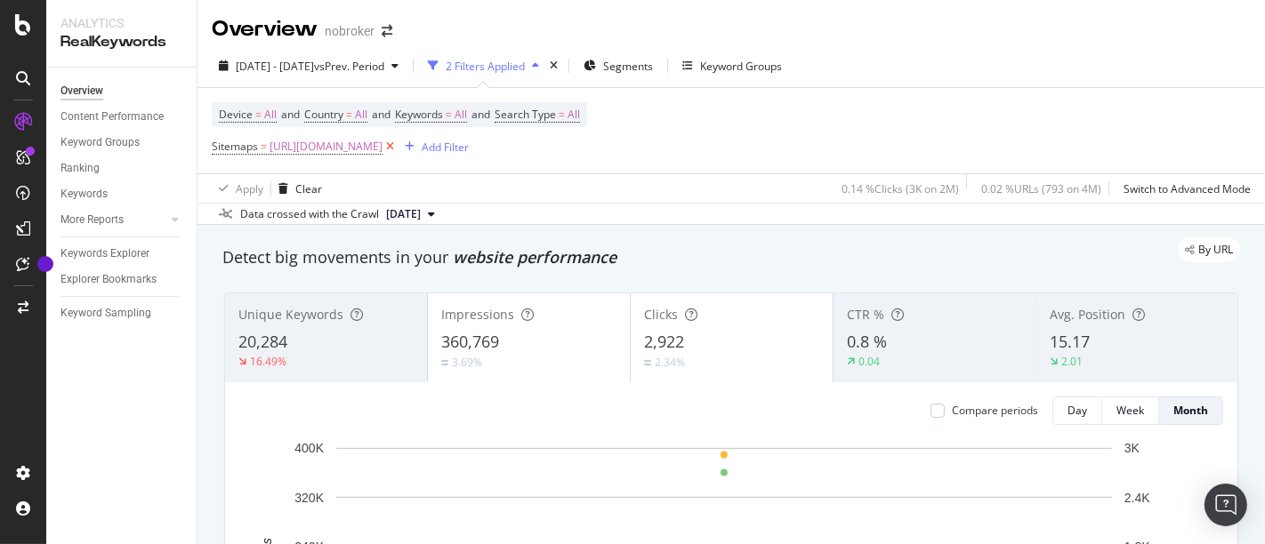
click at [398, 151] on icon at bounding box center [389, 147] width 15 height 18
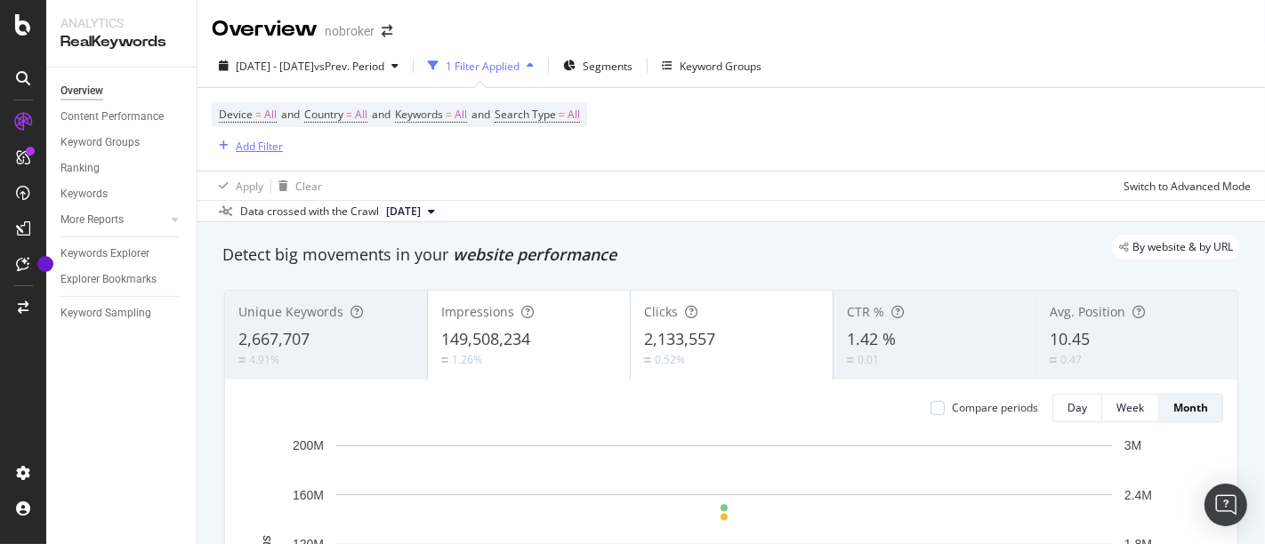
click at [263, 142] on div "Add Filter" at bounding box center [259, 146] width 47 height 15
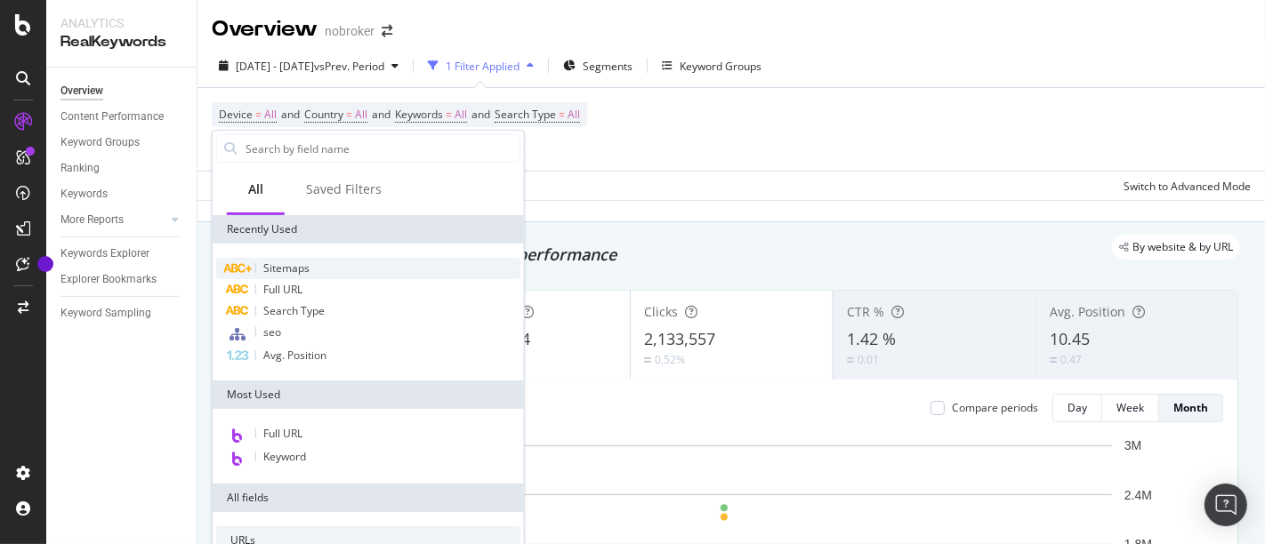
click at [353, 261] on div "Sitemaps" at bounding box center [368, 268] width 304 height 21
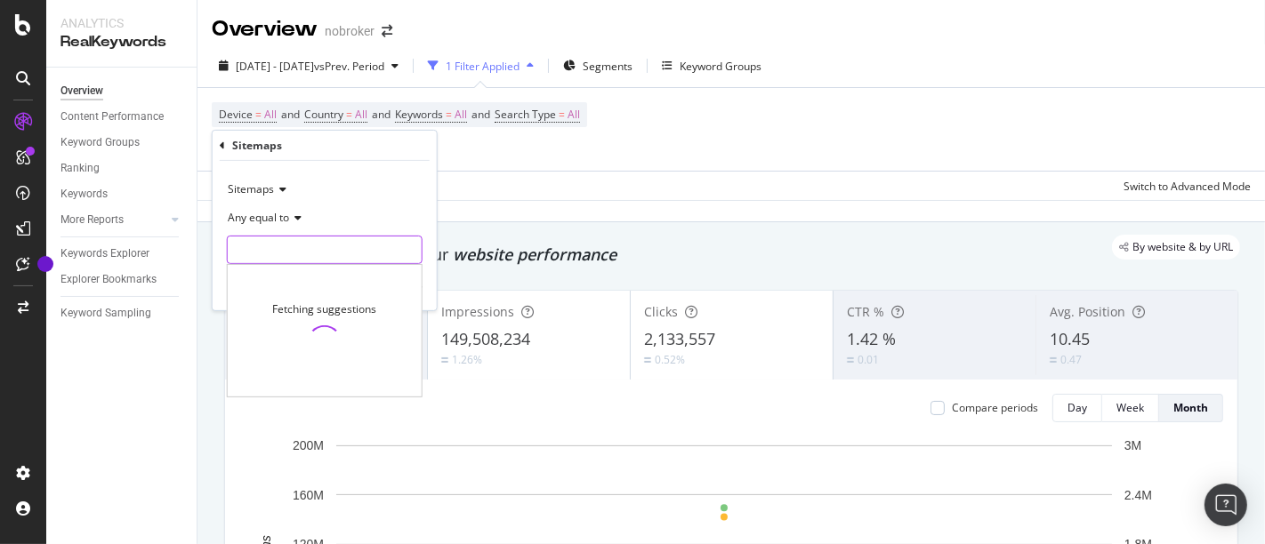
click at [309, 247] on input "text" at bounding box center [325, 250] width 194 height 28
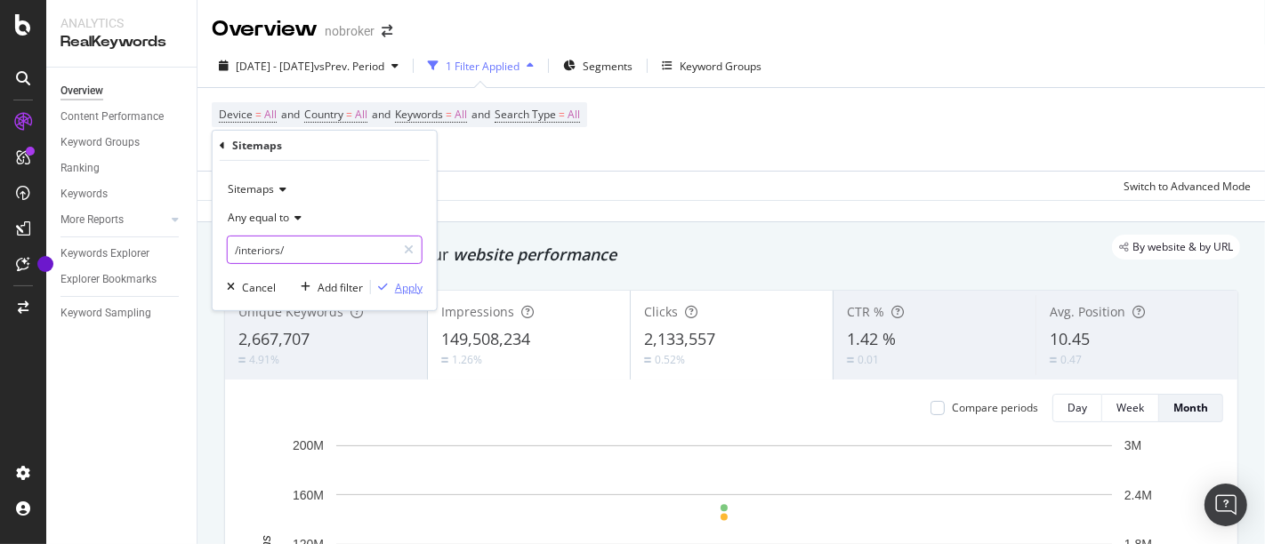
type input "/interiors/"
click at [412, 292] on div "Apply" at bounding box center [409, 286] width 28 height 15
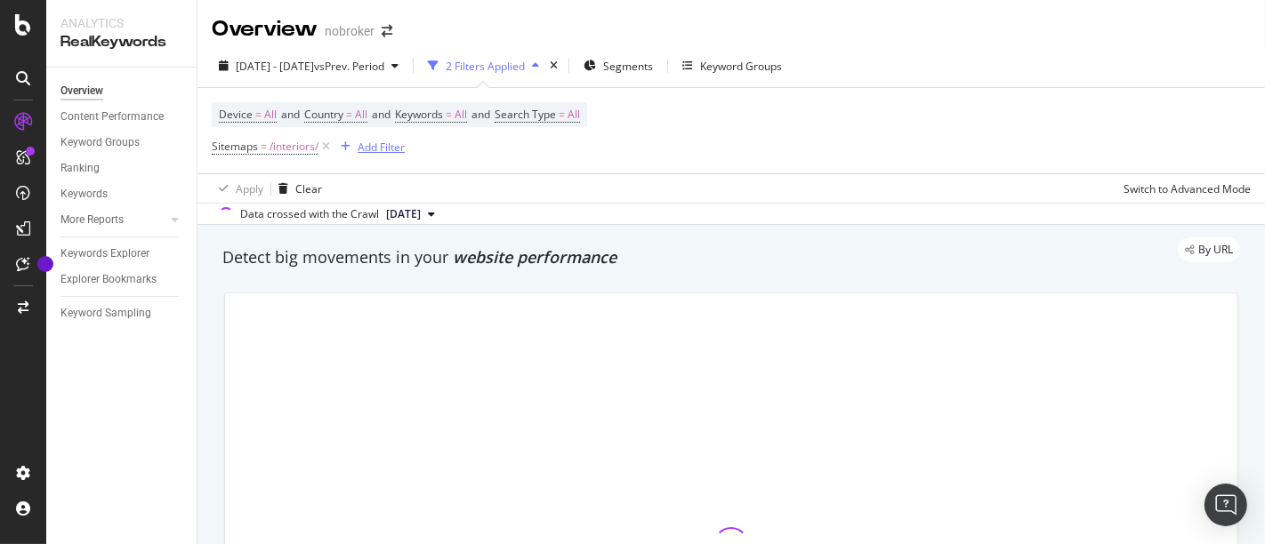
click at [391, 146] on div "Add Filter" at bounding box center [381, 147] width 47 height 15
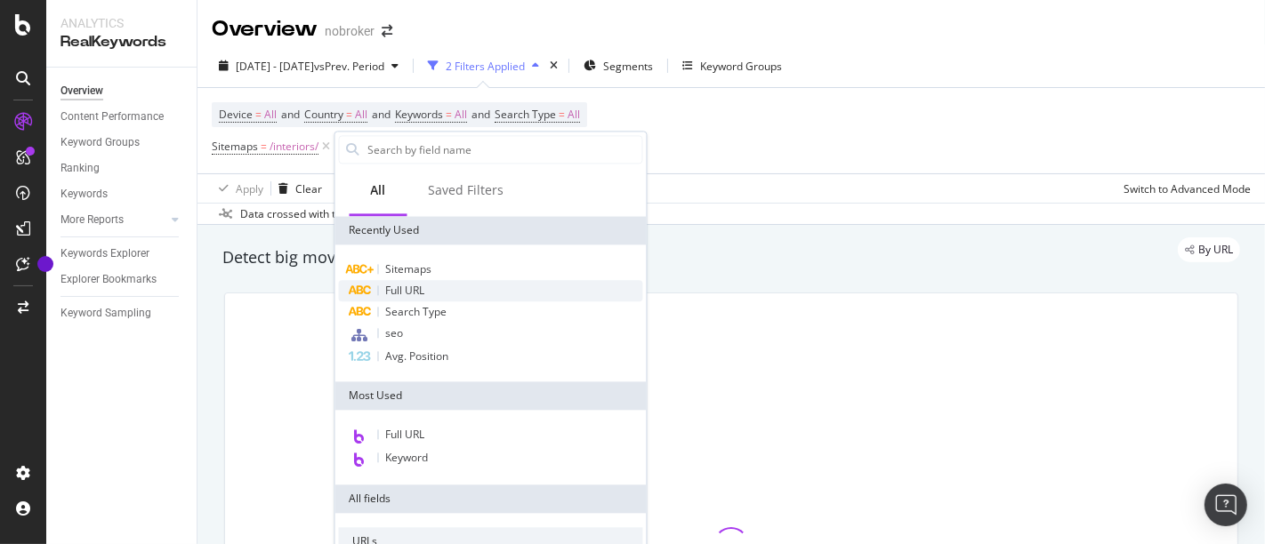
click at [422, 292] on span "Full URL" at bounding box center [405, 290] width 39 height 15
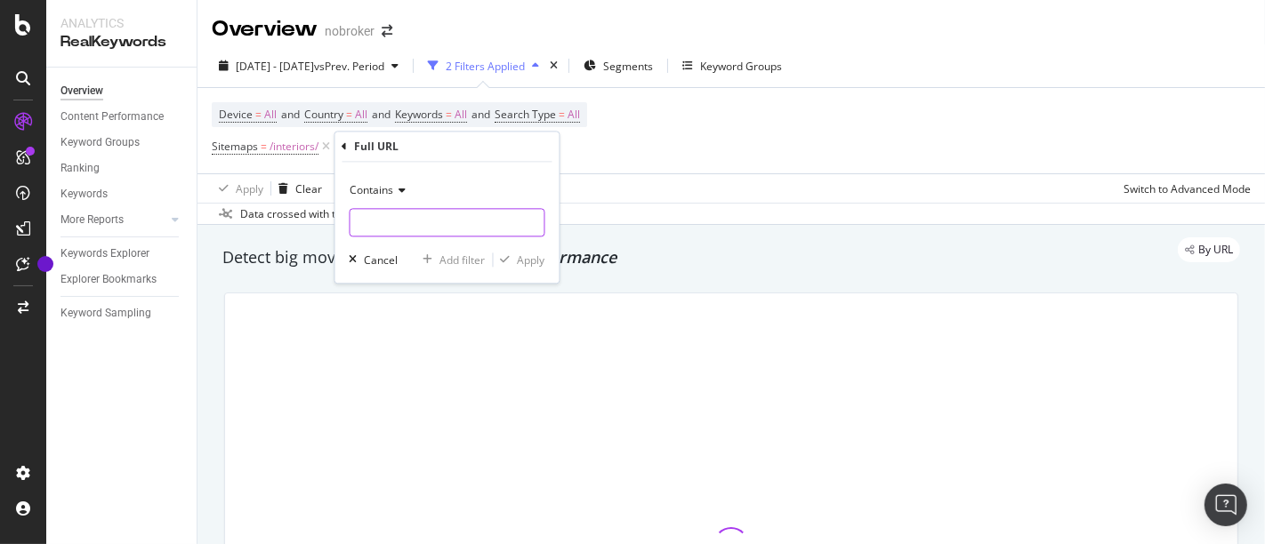
click at [405, 219] on input "text" at bounding box center [447, 223] width 194 height 28
type input "/design-guides/"
click at [391, 191] on span "Contains" at bounding box center [372, 190] width 44 height 15
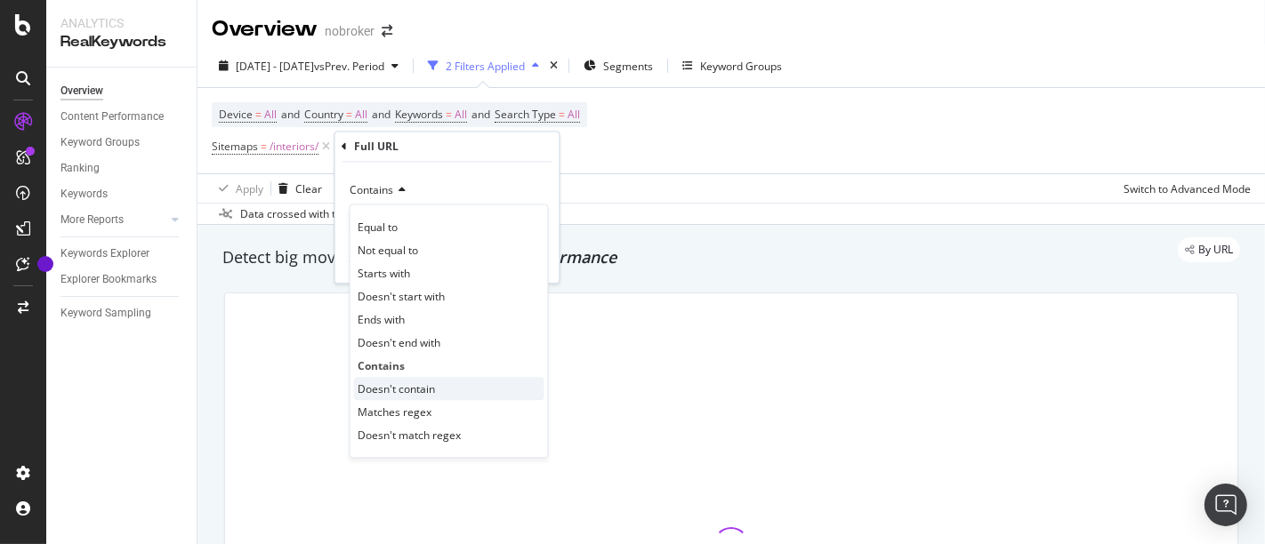
click at [413, 385] on span "Doesn't contain" at bounding box center [396, 389] width 77 height 15
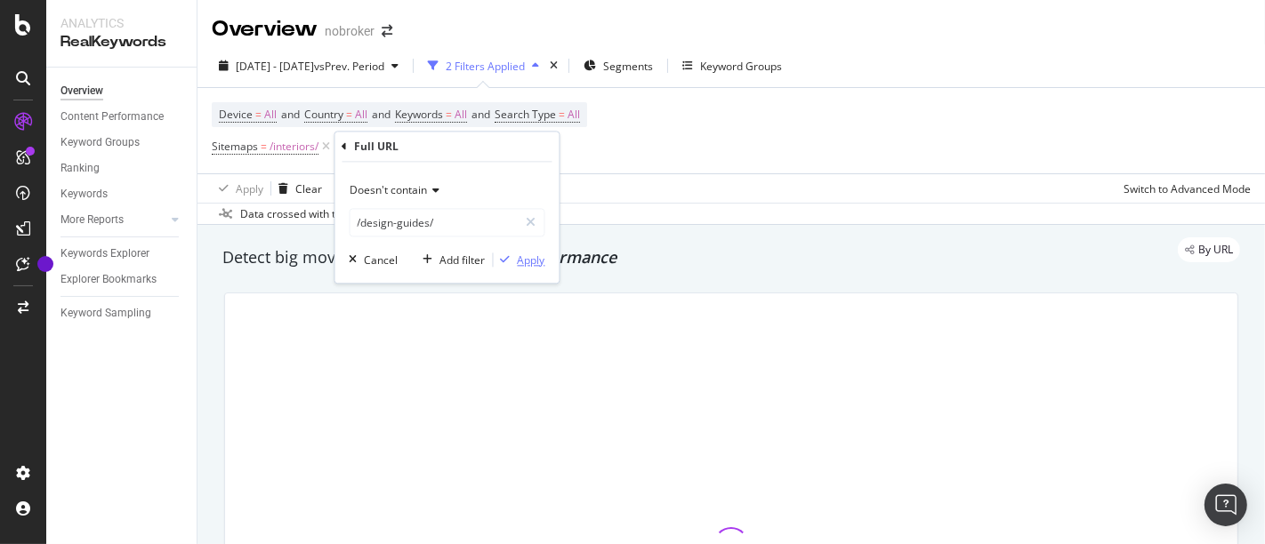
click at [536, 256] on div "Apply" at bounding box center [532, 260] width 28 height 15
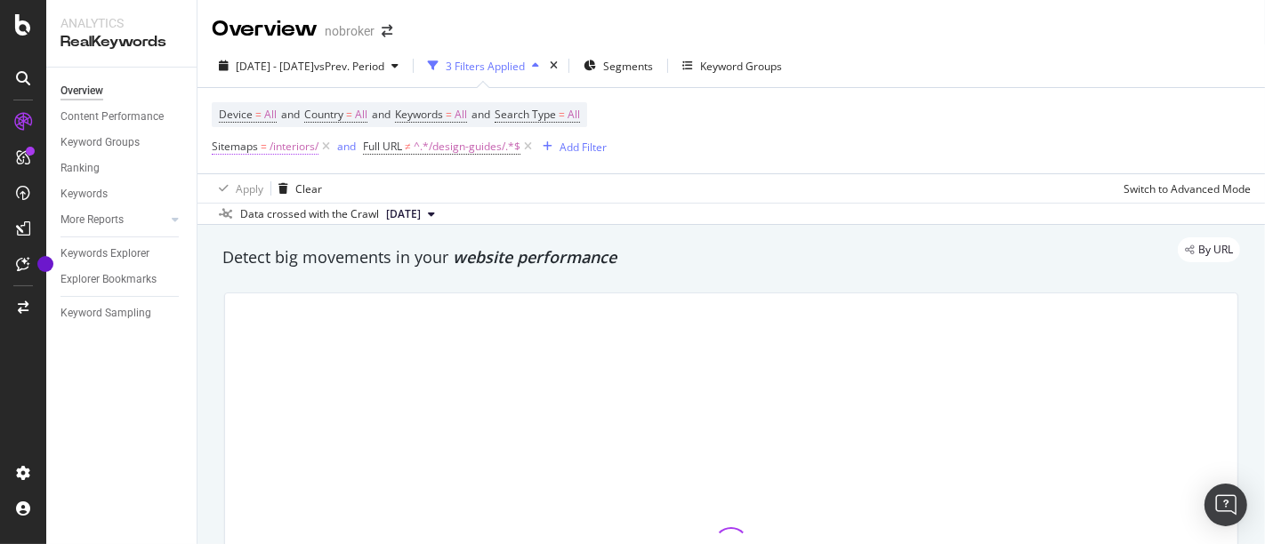
click at [303, 148] on span "/interiors/" at bounding box center [293, 146] width 49 height 25
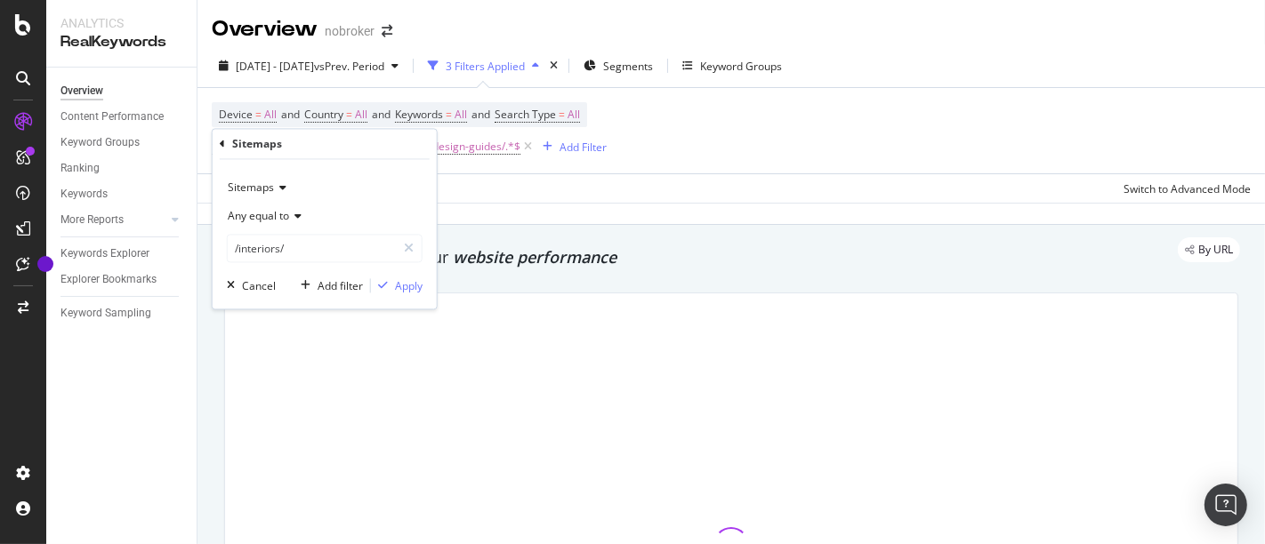
click at [254, 193] on span "Sitemaps" at bounding box center [251, 188] width 46 height 15
click at [285, 183] on icon at bounding box center [280, 188] width 12 height 11
click at [249, 285] on div "Cancel" at bounding box center [259, 285] width 34 height 15
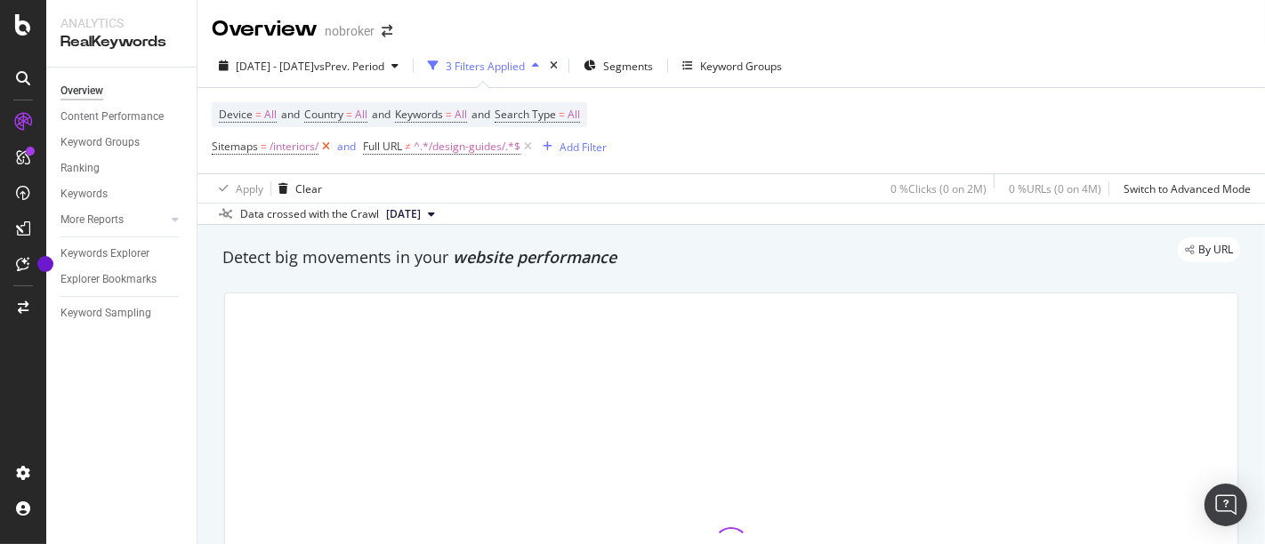
click at [330, 141] on icon at bounding box center [325, 147] width 15 height 18
click at [433, 147] on div "Add Filter" at bounding box center [431, 147] width 47 height 15
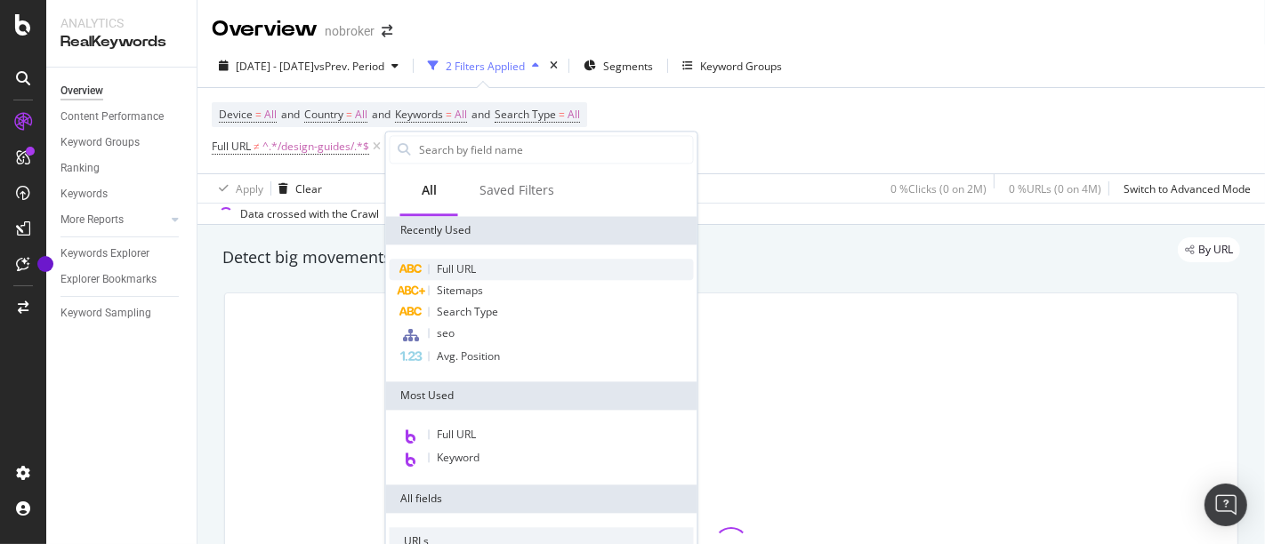
click at [485, 269] on div "Full URL" at bounding box center [542, 269] width 304 height 21
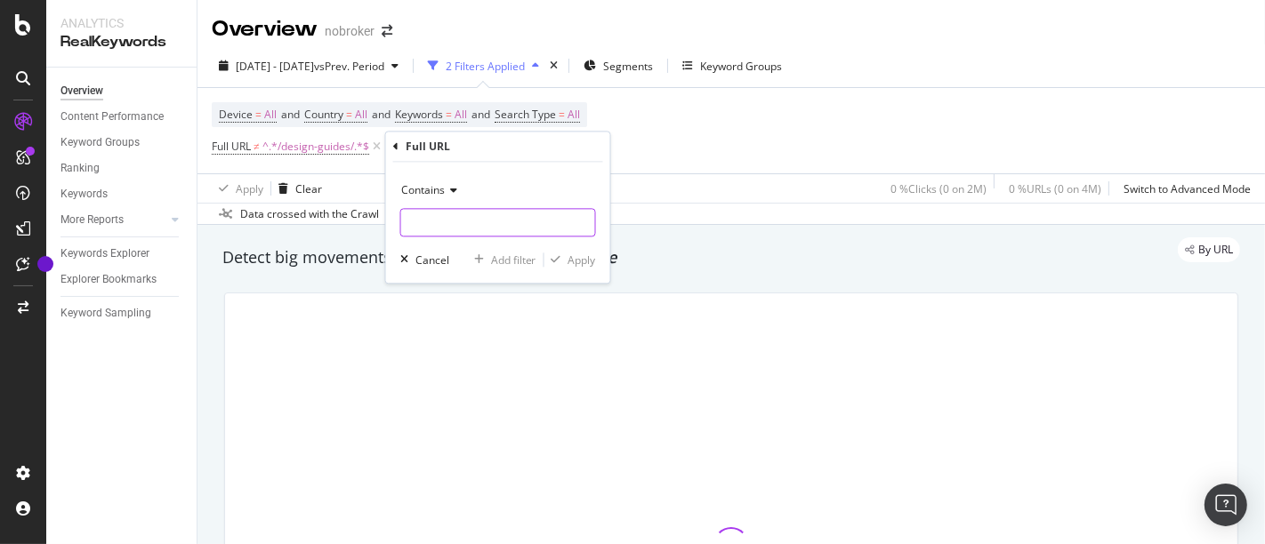
click at [467, 224] on input "text" at bounding box center [498, 223] width 194 height 28
type input "/interiors/"
click at [575, 258] on div "Apply" at bounding box center [582, 260] width 28 height 15
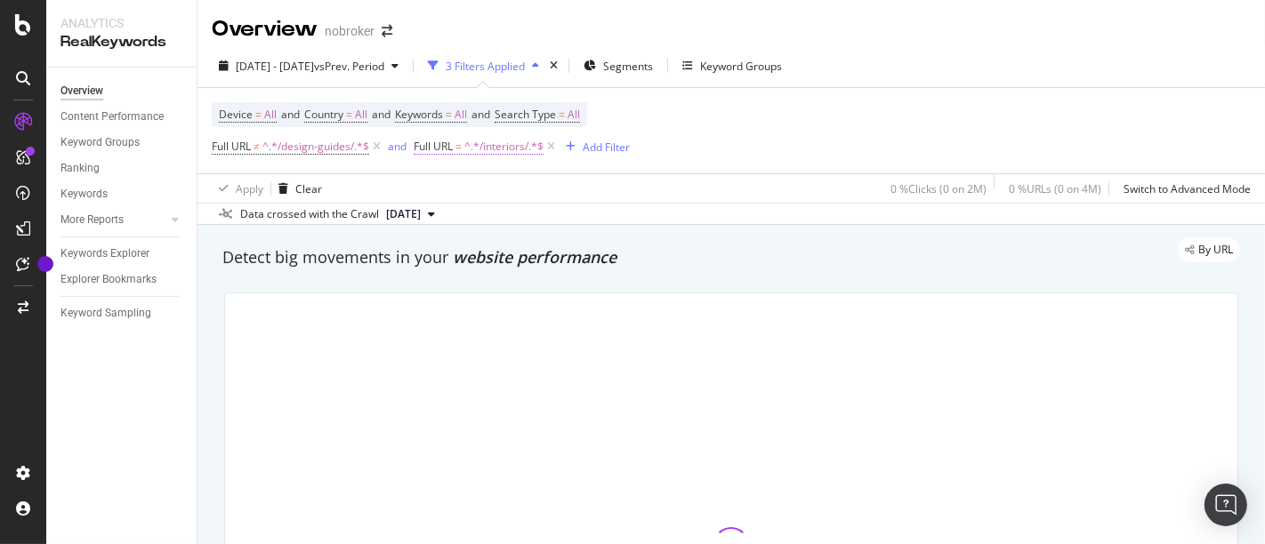
click at [478, 146] on span "^.*/interiors/.*$" at bounding box center [503, 146] width 79 height 25
click at [318, 149] on span "^.*/design-guides/.*$" at bounding box center [315, 146] width 107 height 25
click at [710, 149] on div "Device = All and Country = All and Keywords = All and Search Type = All Full UR…" at bounding box center [731, 130] width 1039 height 85
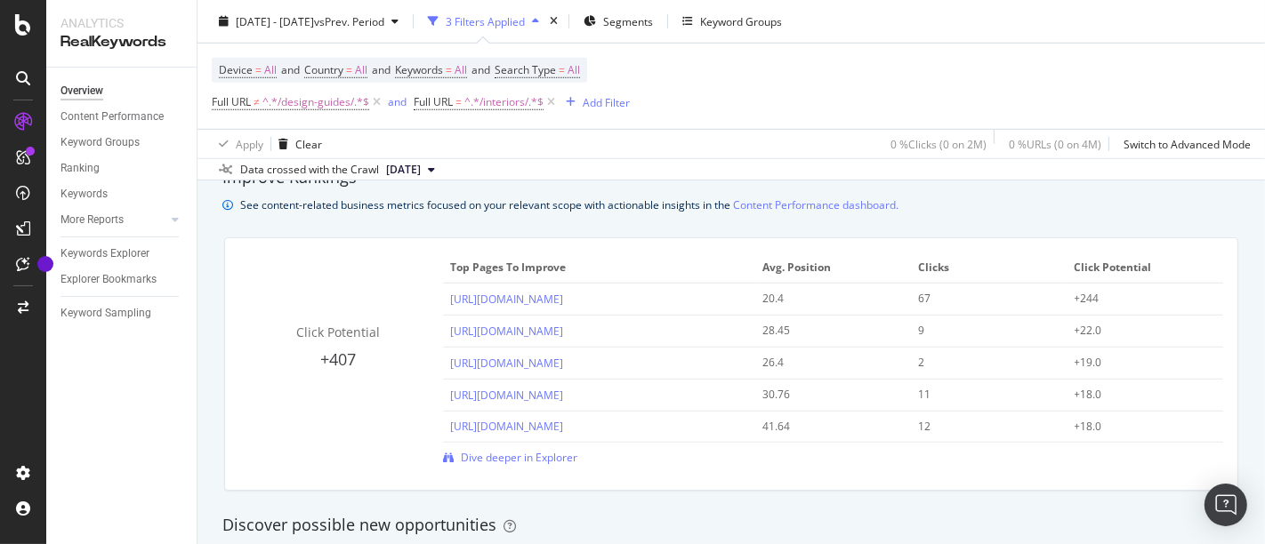
scroll to position [1239, 0]
